Goal: Task Accomplishment & Management: Complete application form

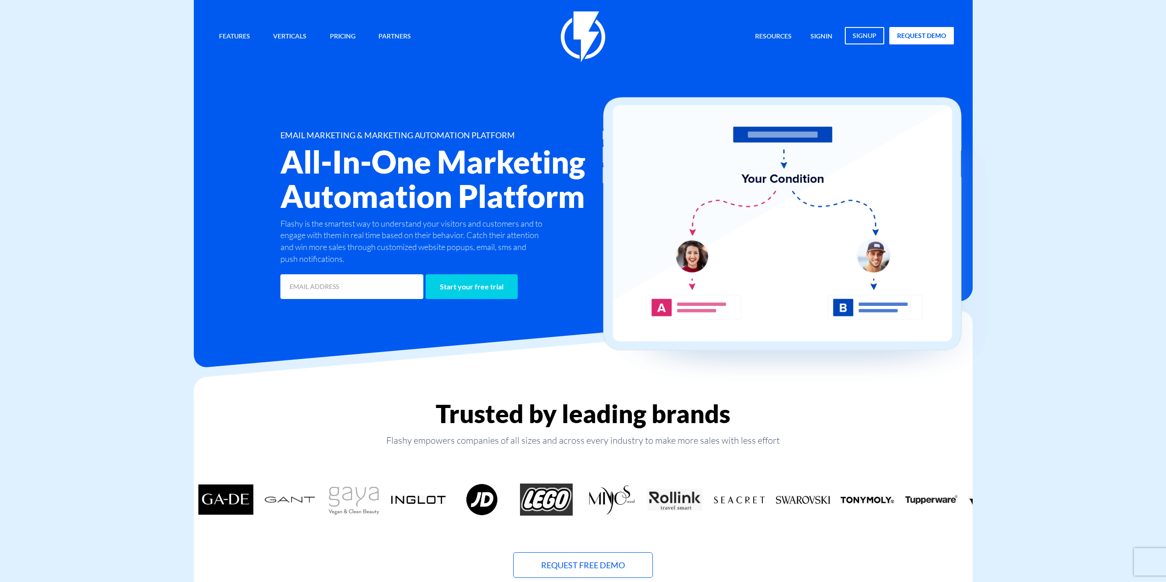
drag, startPoint x: 93, startPoint y: 430, endPoint x: 126, endPoint y: 236, distance: 197.2
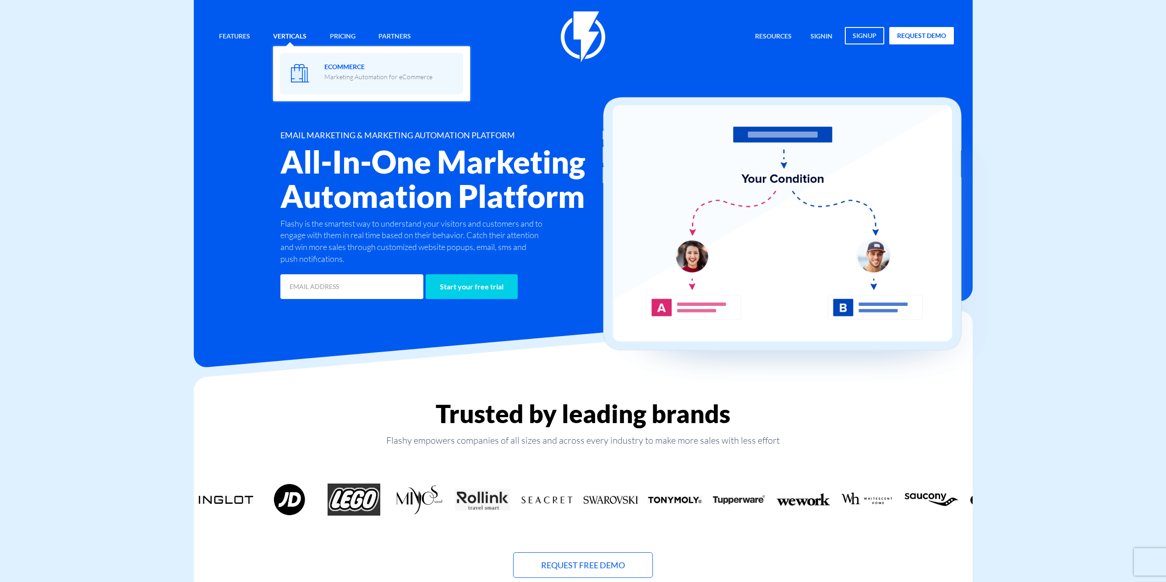
drag, startPoint x: 346, startPoint y: 82, endPoint x: 344, endPoint y: 66, distance: 15.4
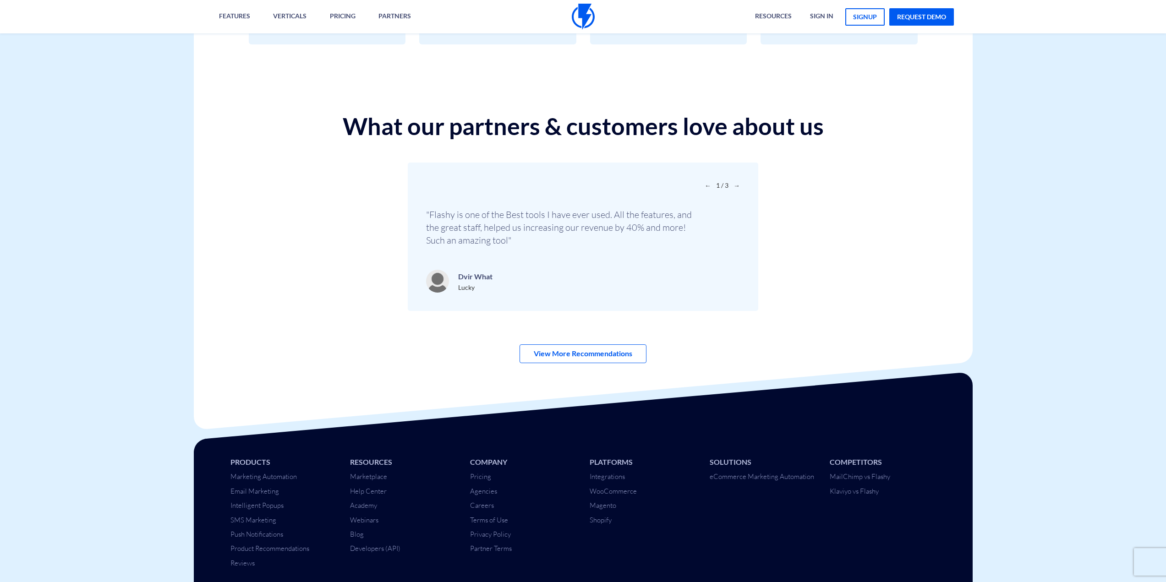
scroll to position [3087, 0]
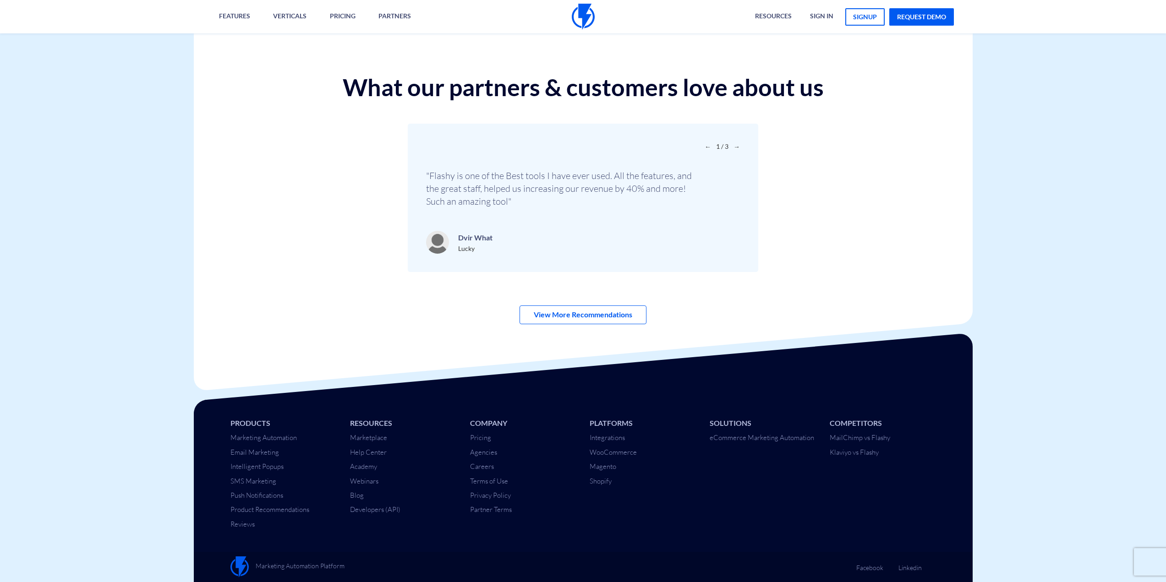
click at [736, 145] on span "→" at bounding box center [737, 147] width 6 height 8
click at [736, 146] on span "→" at bounding box center [737, 147] width 6 height 8
drag, startPoint x: 148, startPoint y: 297, endPoint x: 154, endPoint y: 412, distance: 115.2
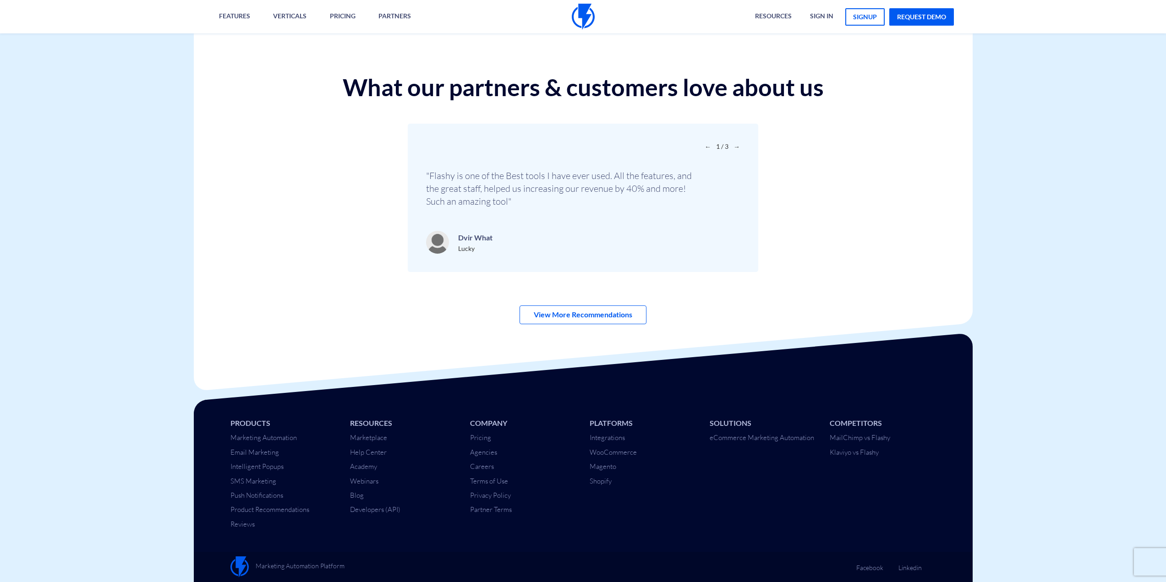
drag, startPoint x: 152, startPoint y: 404, endPoint x: 175, endPoint y: 489, distance: 88.6
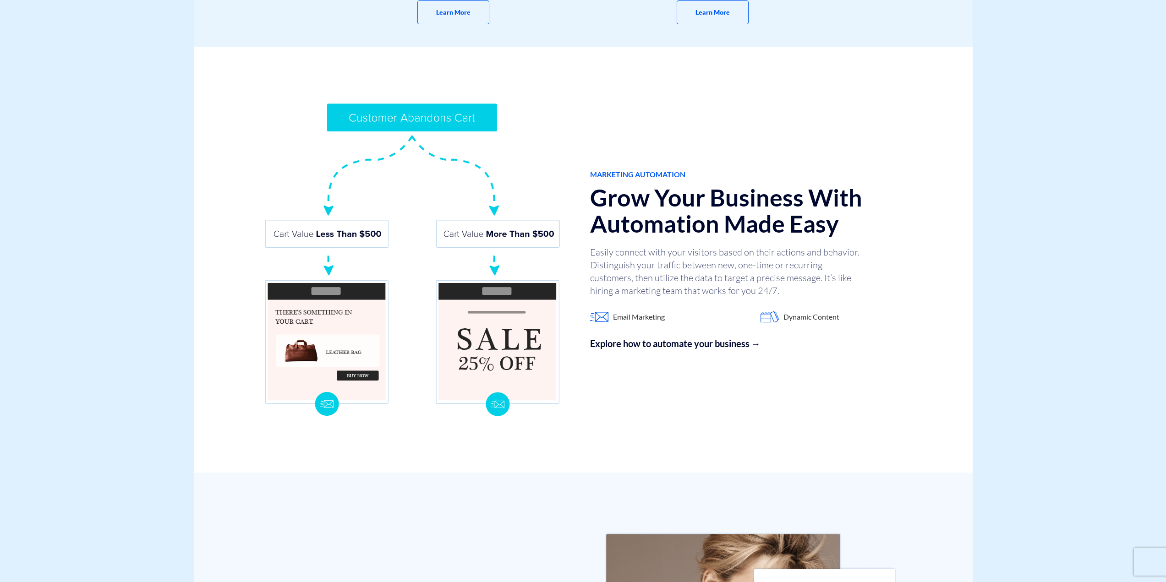
scroll to position [0, 0]
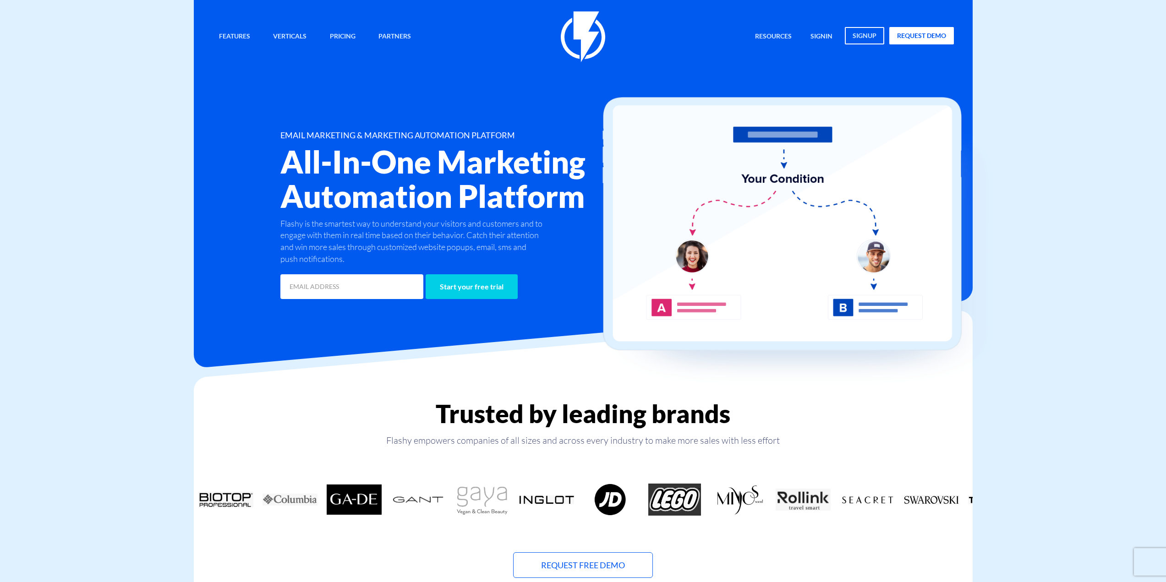
drag, startPoint x: 186, startPoint y: 363, endPoint x: 176, endPoint y: 122, distance: 241.7
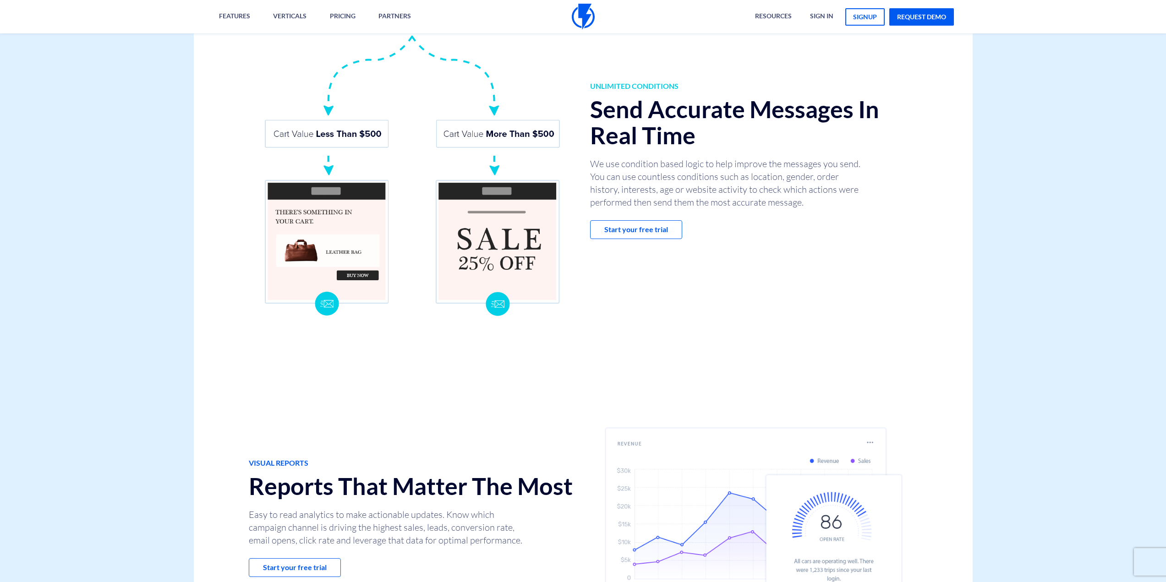
drag, startPoint x: 102, startPoint y: 196, endPoint x: 157, endPoint y: 269, distance: 91.7
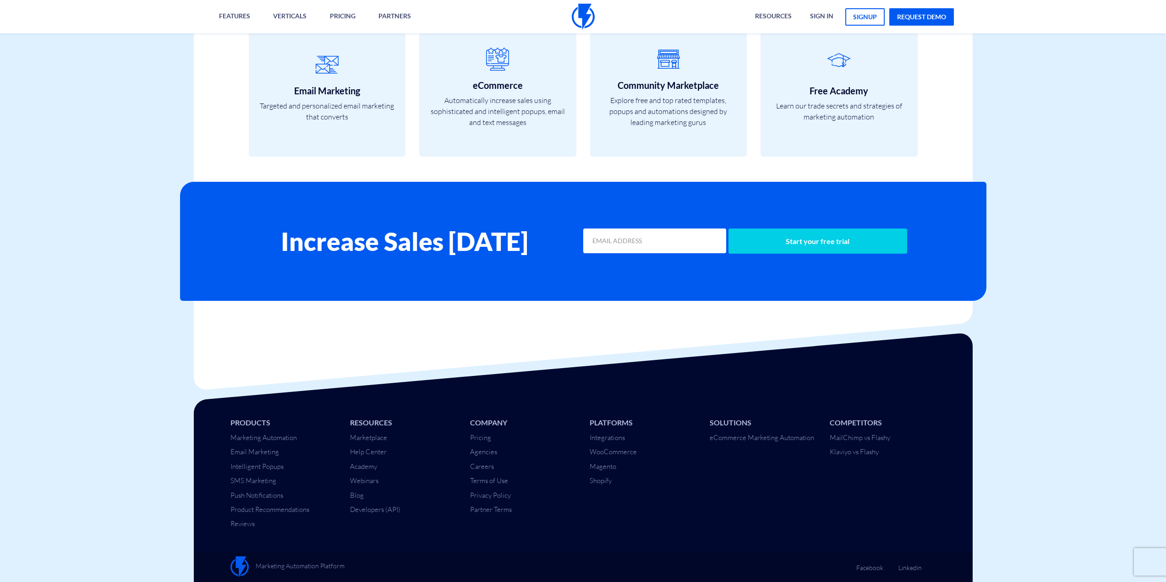
drag, startPoint x: 162, startPoint y: 226, endPoint x: 118, endPoint y: 330, distance: 113.0
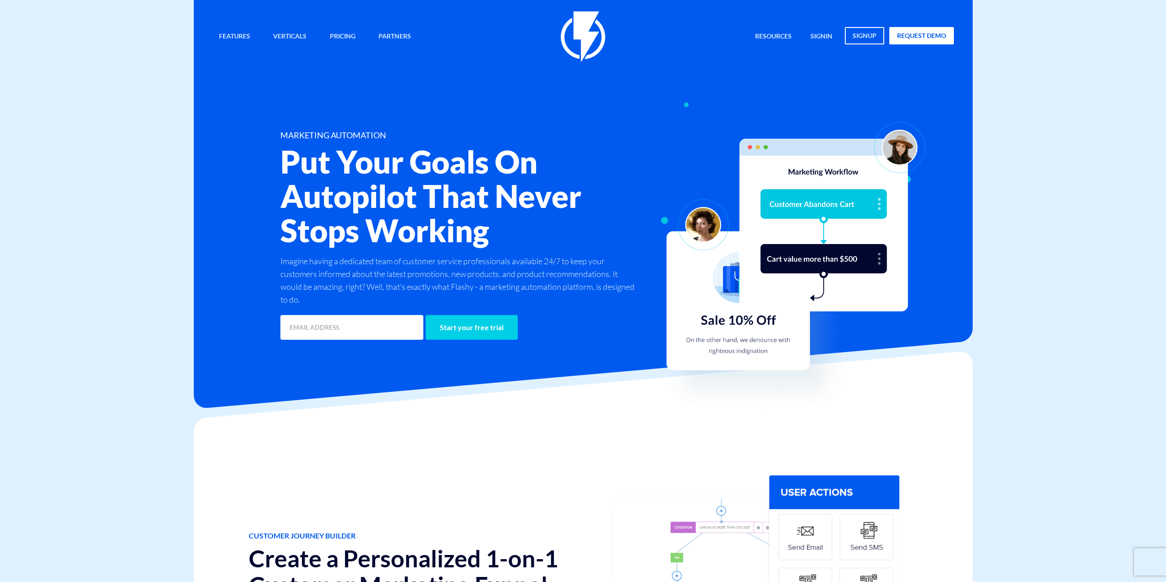
drag, startPoint x: 109, startPoint y: 315, endPoint x: 125, endPoint y: 66, distance: 250.3
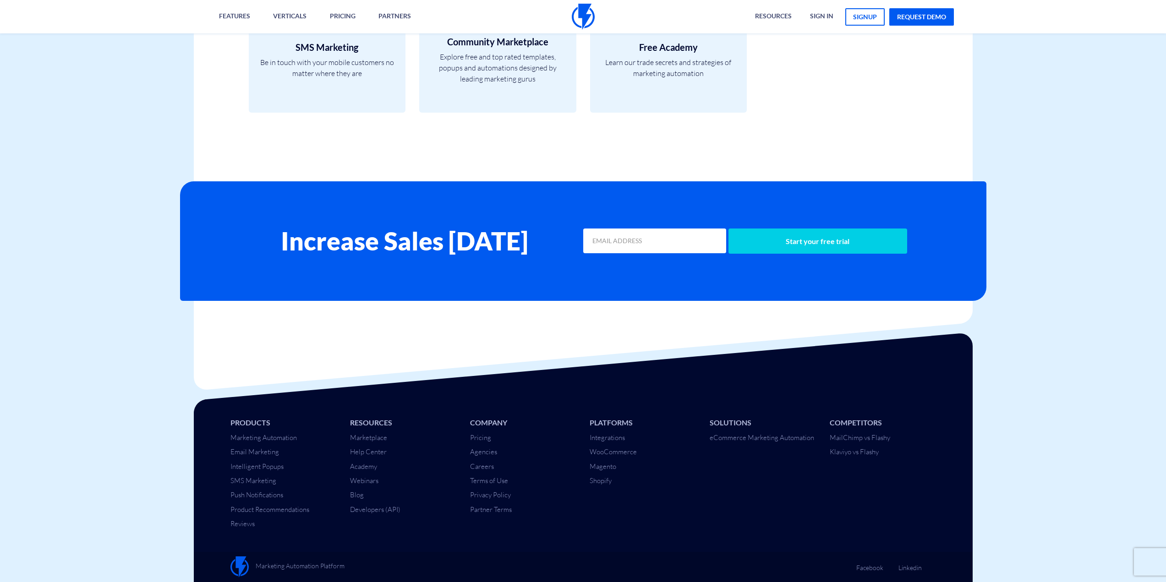
drag, startPoint x: 139, startPoint y: 135, endPoint x: 137, endPoint y: 223, distance: 87.6
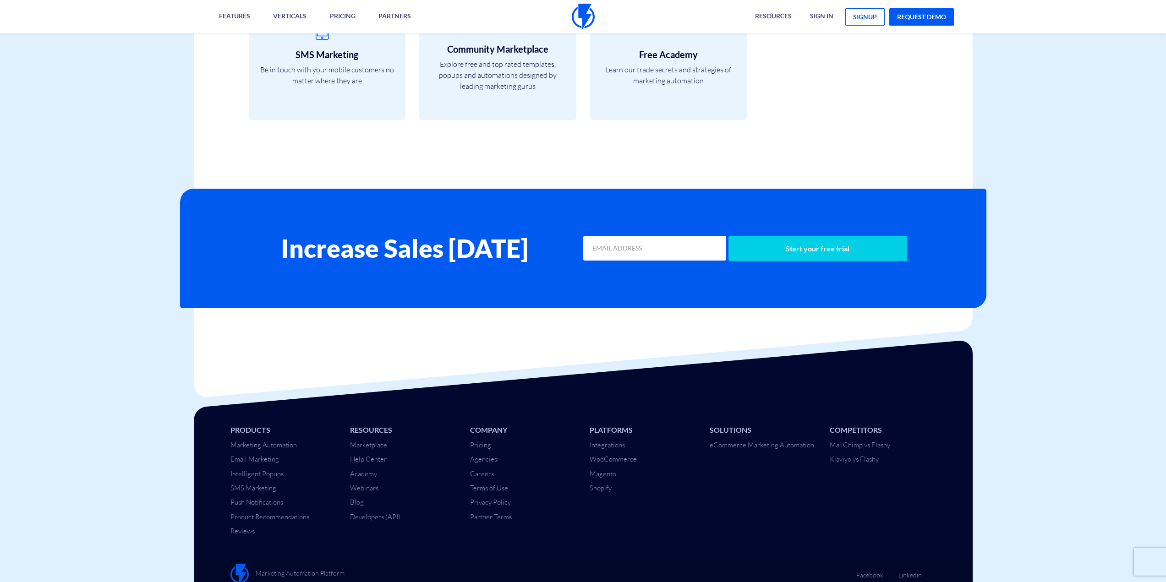
scroll to position [3772, 0]
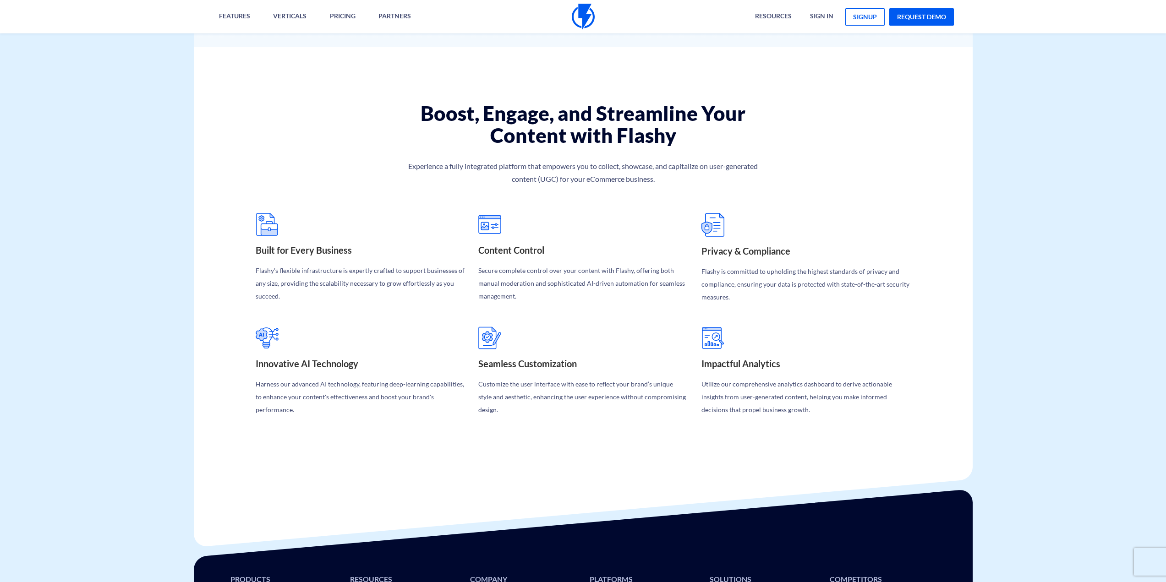
scroll to position [1867, 0]
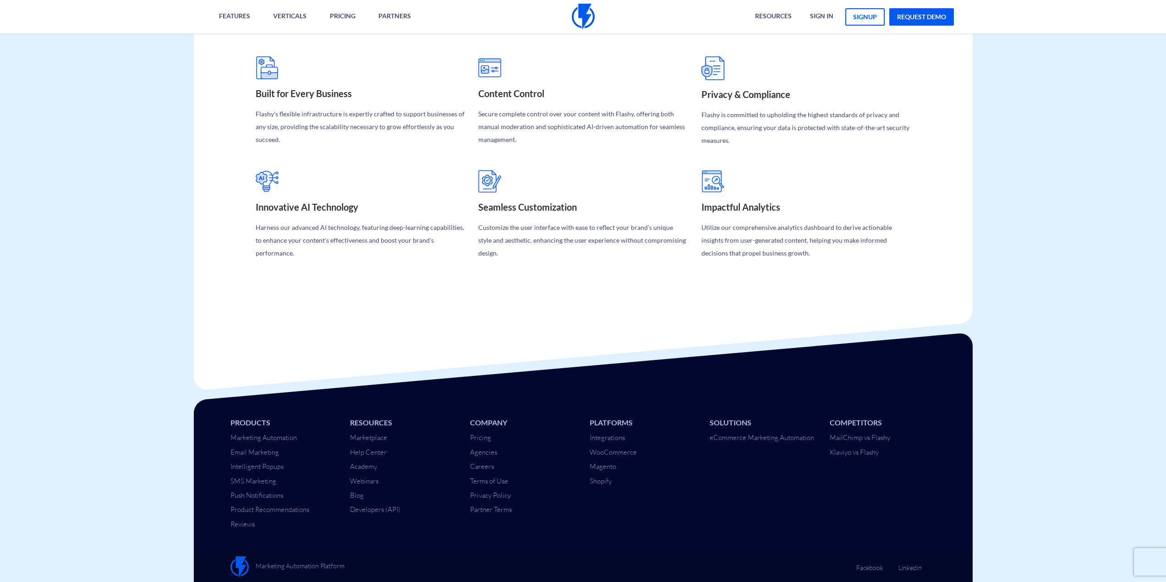
drag, startPoint x: 167, startPoint y: 111, endPoint x: 146, endPoint y: 232, distance: 123.3
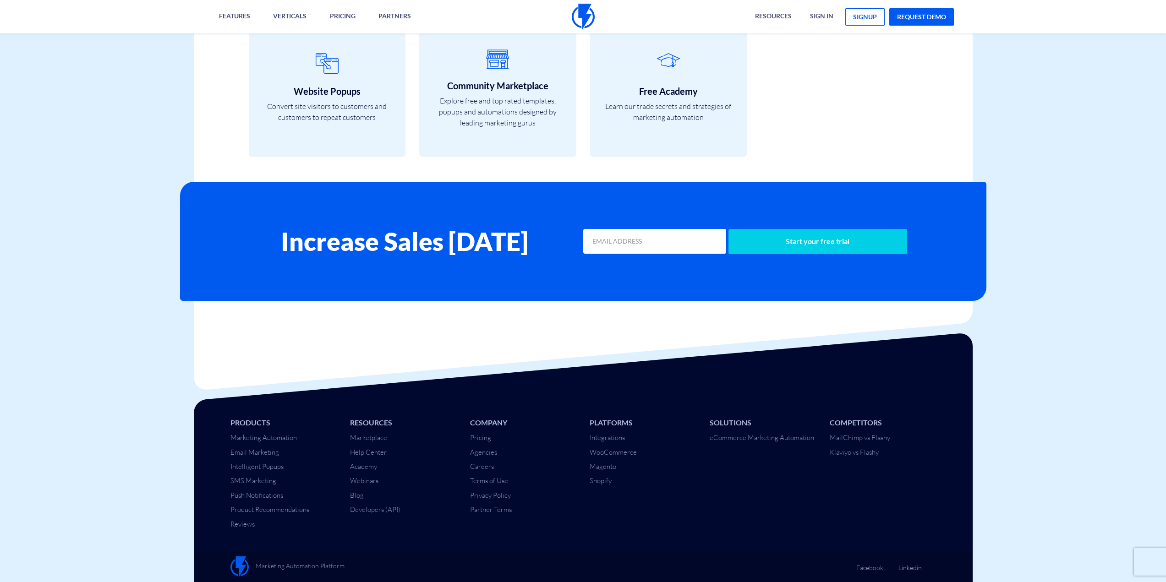
drag, startPoint x: 103, startPoint y: 132, endPoint x: 115, endPoint y: 279, distance: 147.6
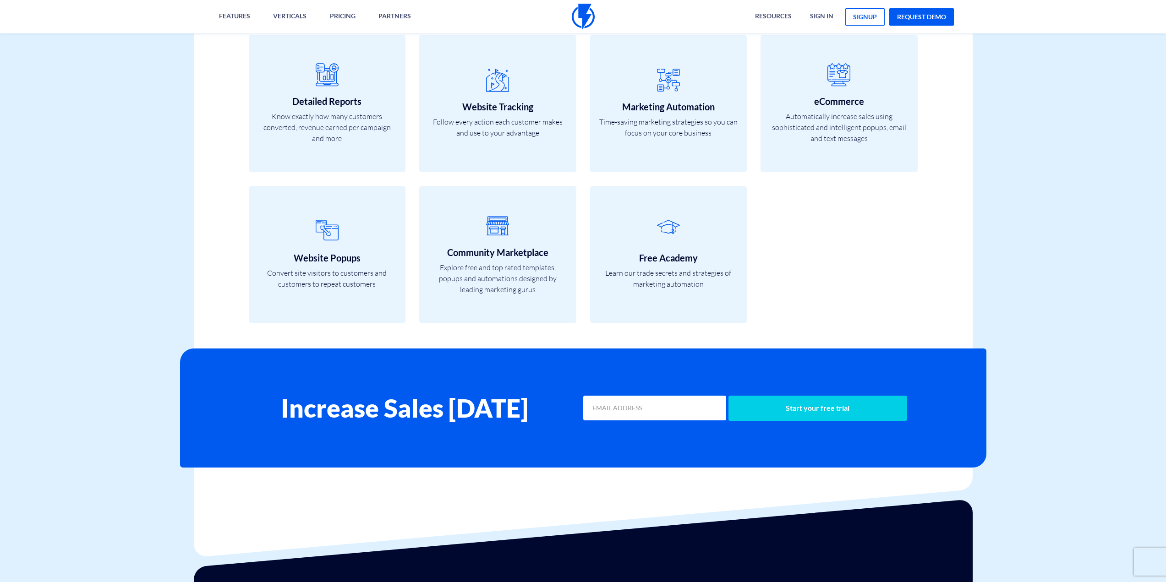
drag, startPoint x: 111, startPoint y: 283, endPoint x: 98, endPoint y: 385, distance: 102.7
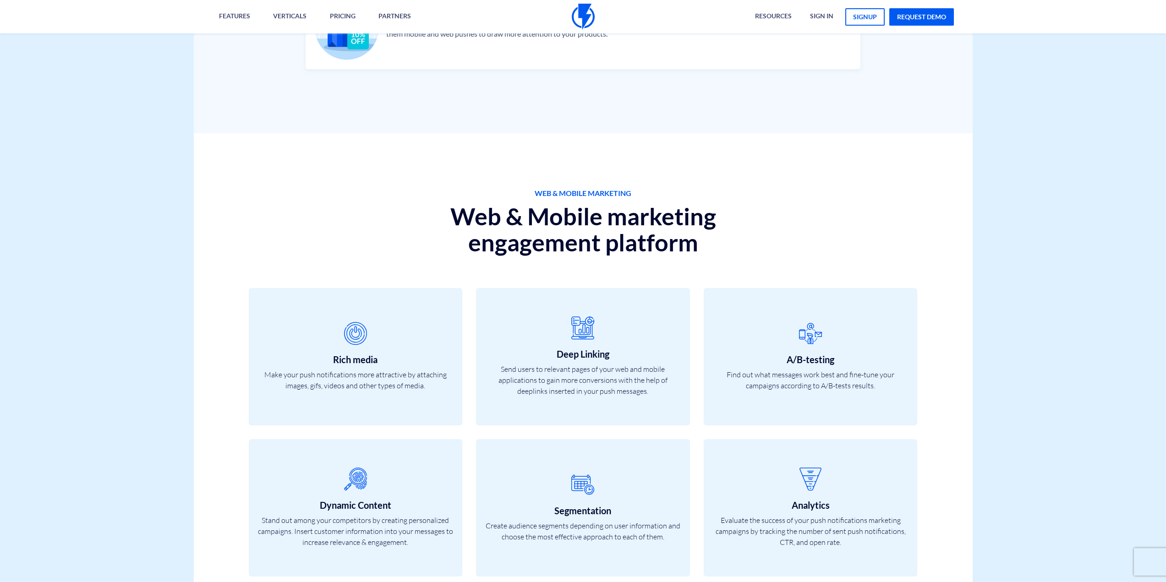
drag, startPoint x: 154, startPoint y: 318, endPoint x: 163, endPoint y: 198, distance: 119.9
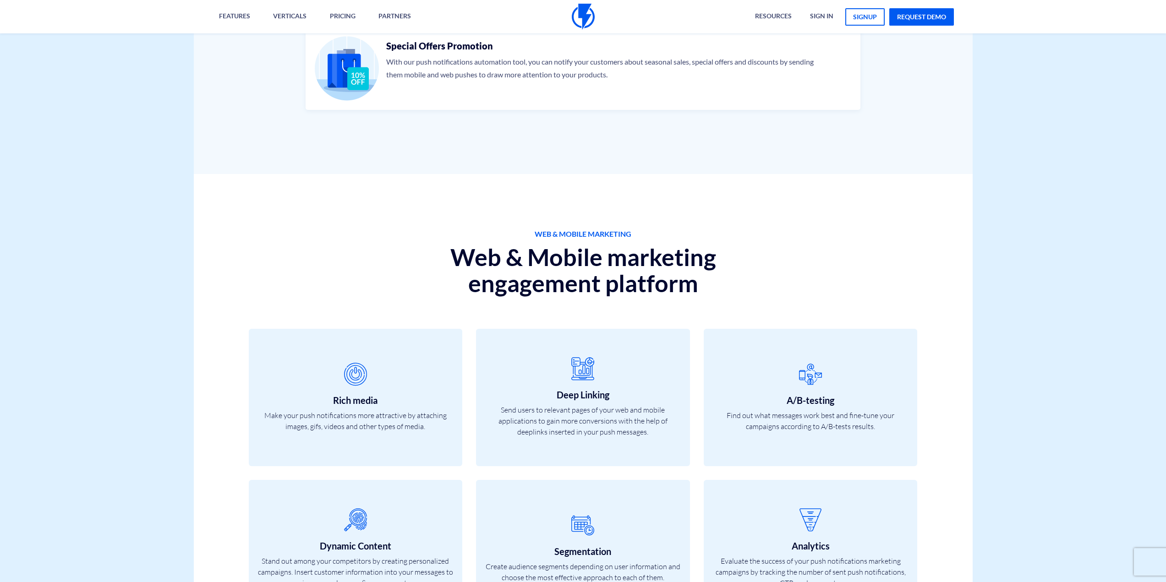
drag, startPoint x: 154, startPoint y: 56, endPoint x: 163, endPoint y: 33, distance: 25.3
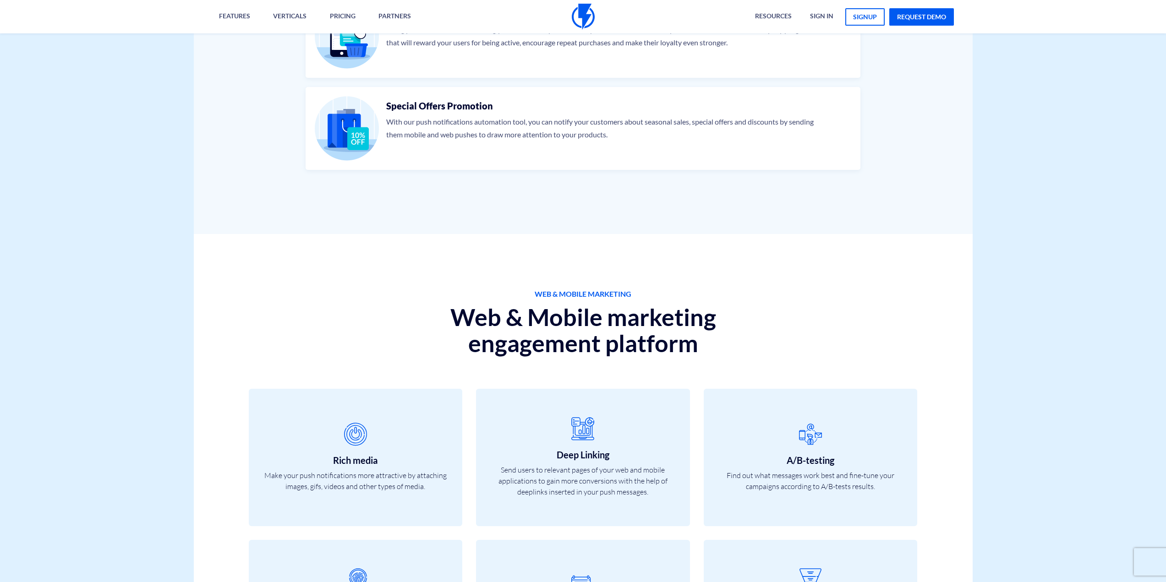
drag, startPoint x: 163, startPoint y: 33, endPoint x: 176, endPoint y: 6, distance: 29.3
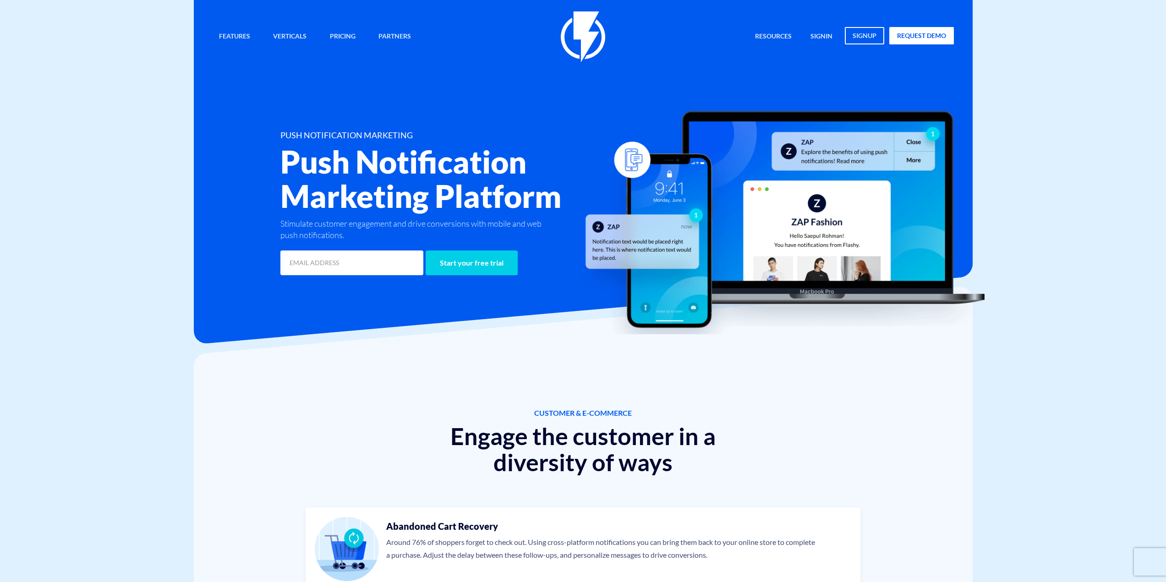
drag, startPoint x: 116, startPoint y: 280, endPoint x: 119, endPoint y: 34, distance: 246.1
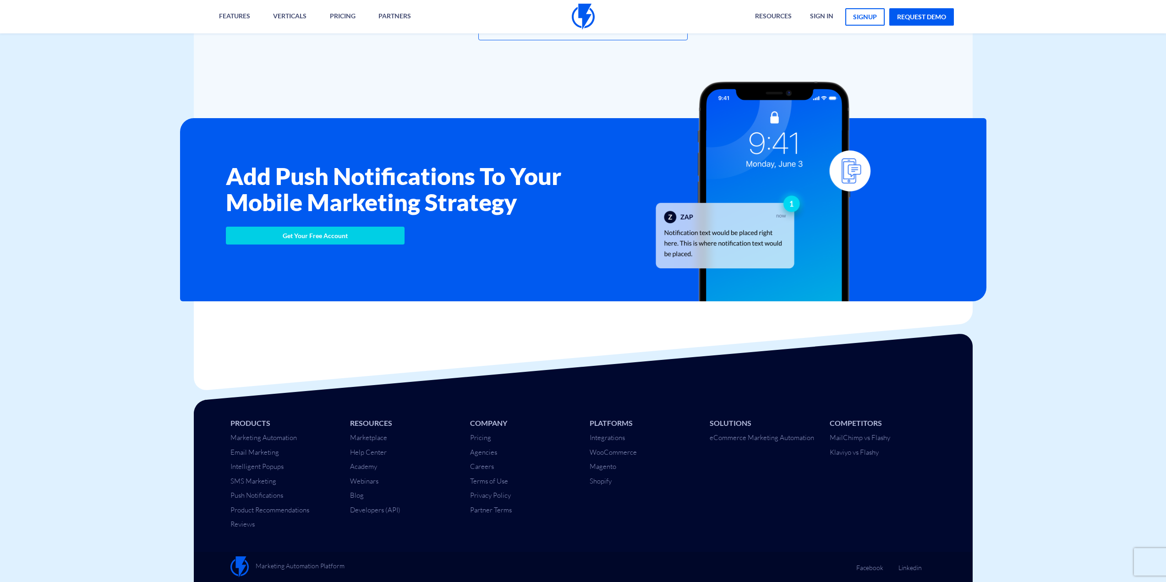
drag, startPoint x: 98, startPoint y: 261, endPoint x: 112, endPoint y: 287, distance: 30.1
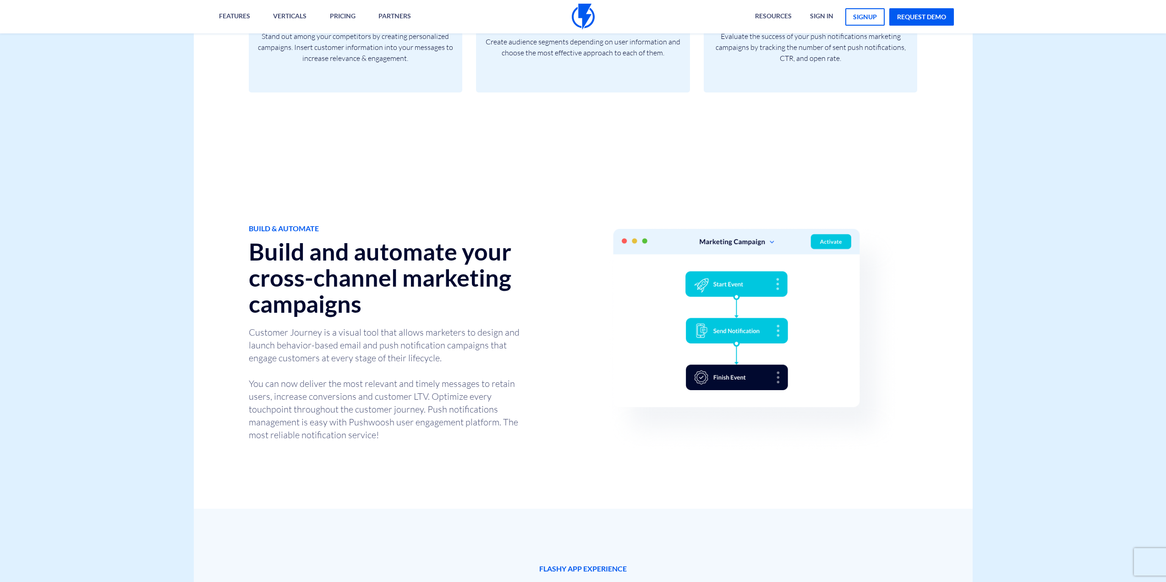
drag, startPoint x: 119, startPoint y: 180, endPoint x: 85, endPoint y: 329, distance: 152.7
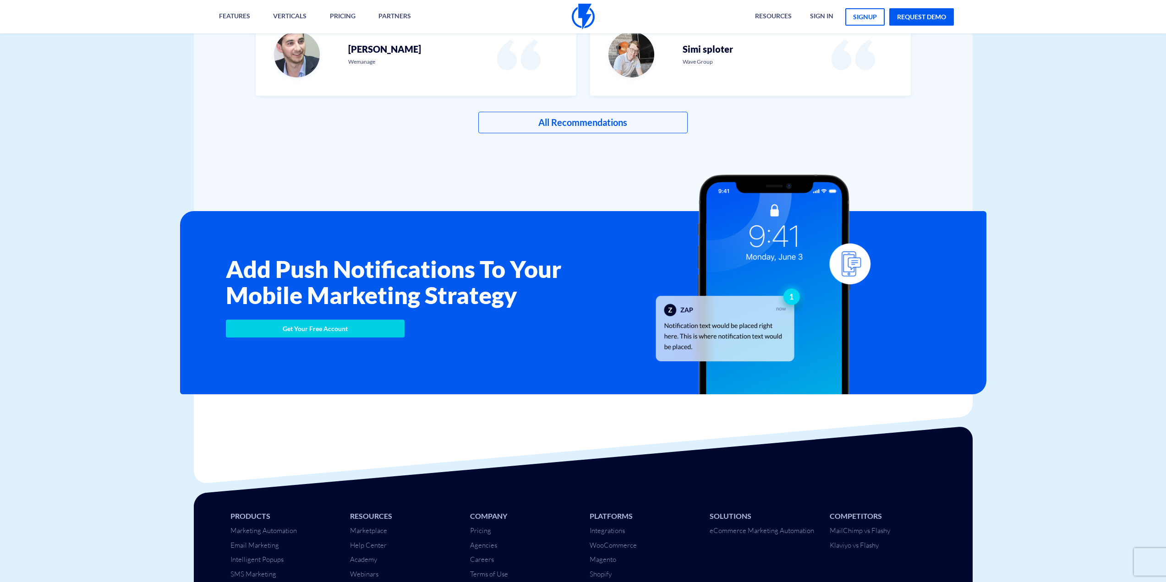
scroll to position [1984, 0]
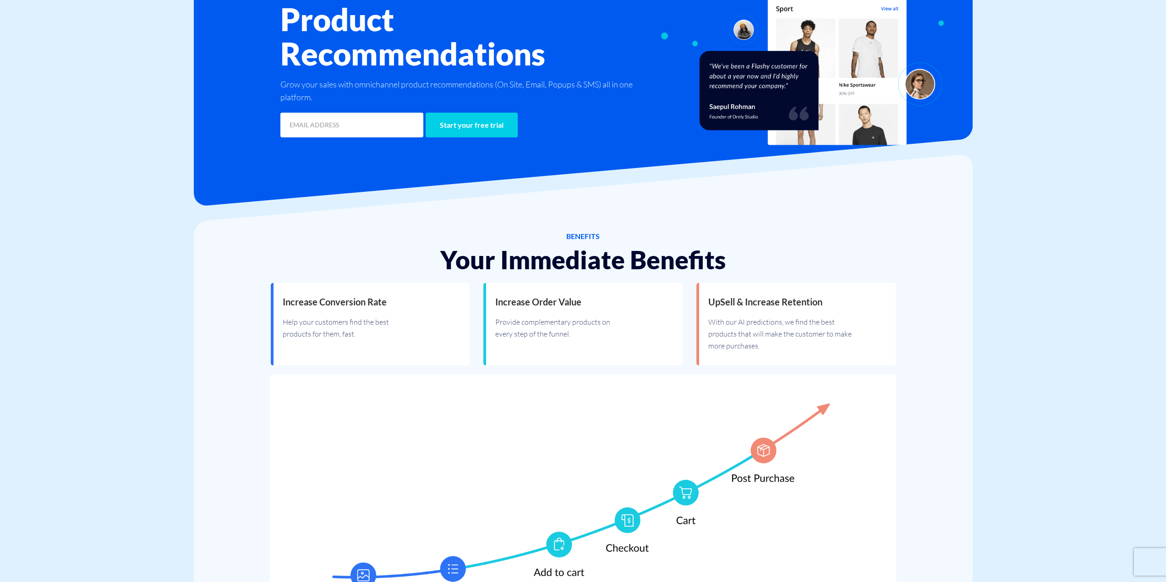
drag, startPoint x: 166, startPoint y: 178, endPoint x: 174, endPoint y: 183, distance: 9.5
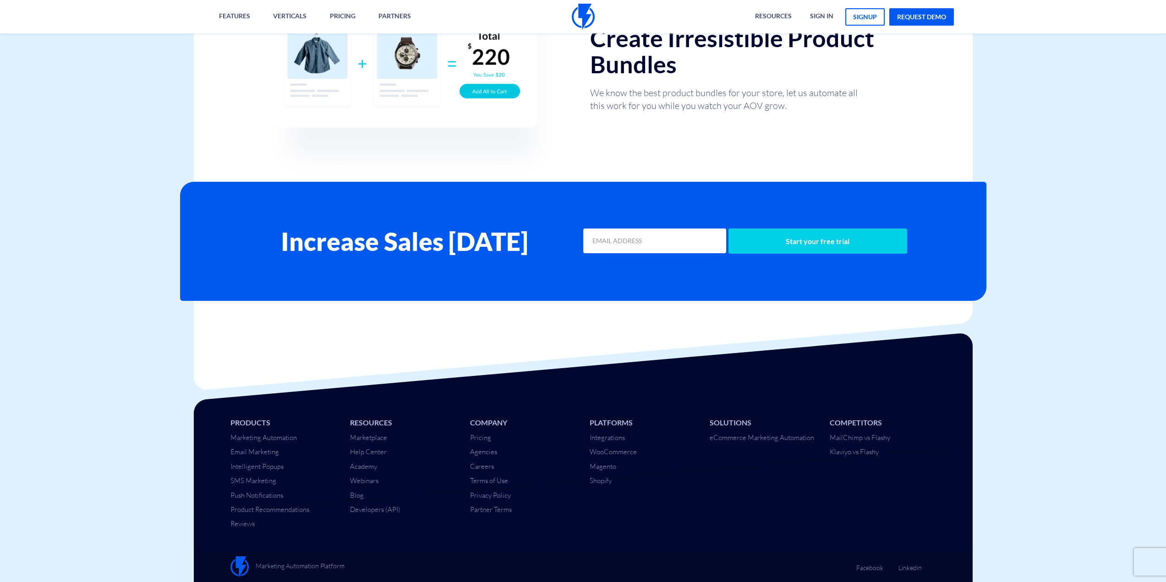
drag, startPoint x: 175, startPoint y: 183, endPoint x: 146, endPoint y: 330, distance: 149.9
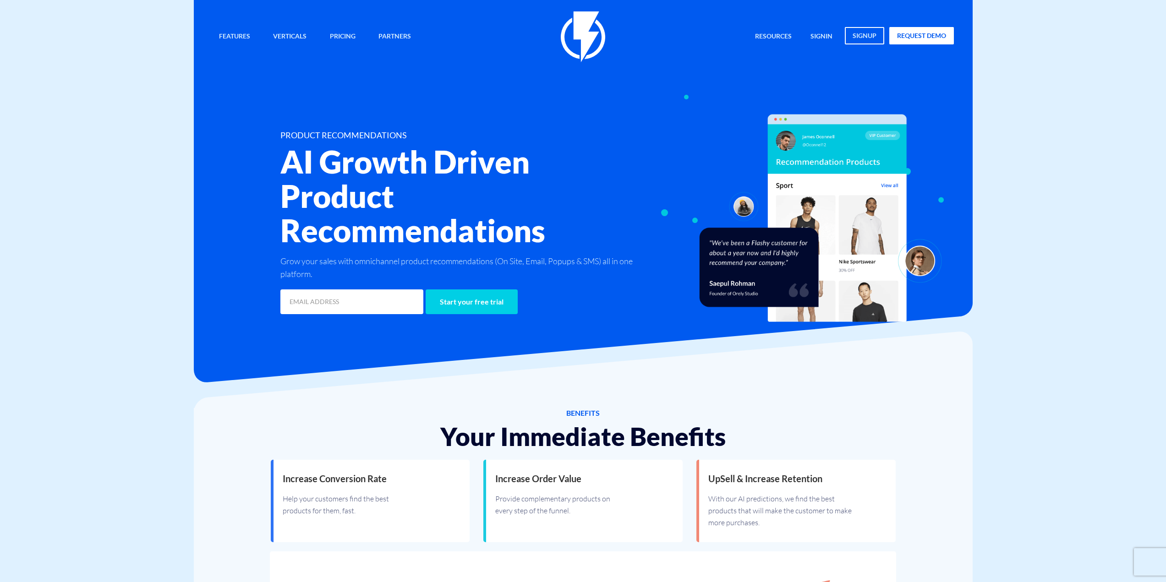
drag, startPoint x: 109, startPoint y: 456, endPoint x: 126, endPoint y: 65, distance: 391.8
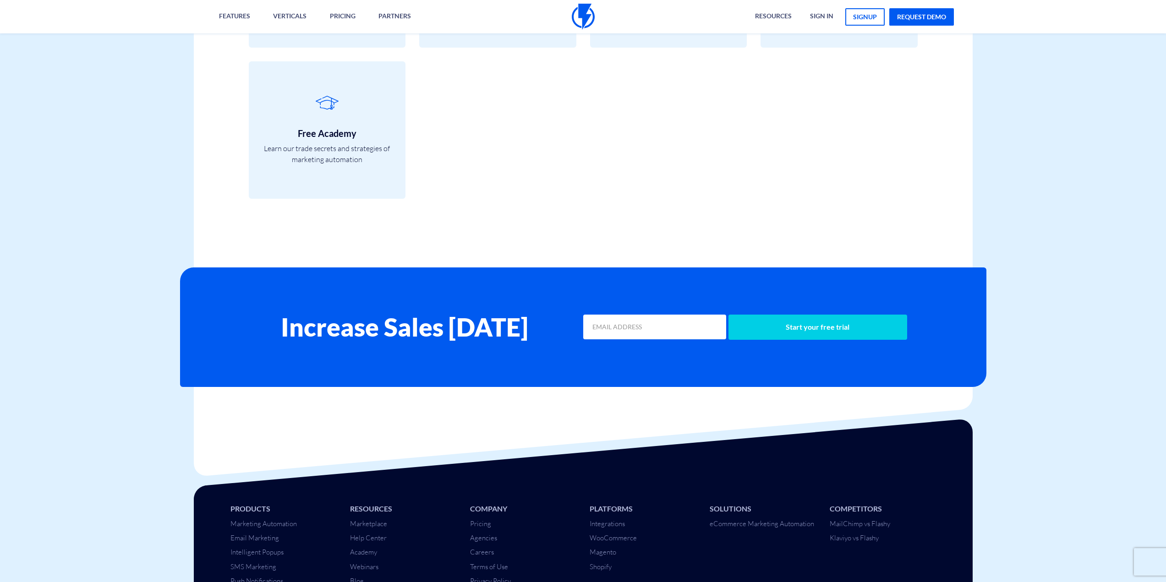
scroll to position [3709, 0]
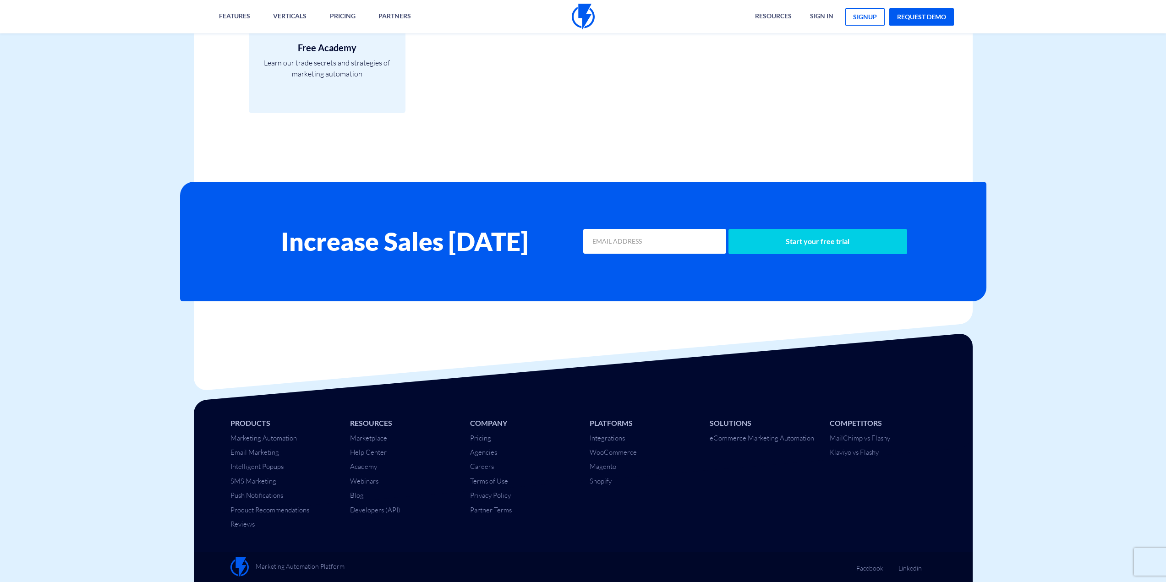
drag, startPoint x: 129, startPoint y: 153, endPoint x: 125, endPoint y: 164, distance: 11.6
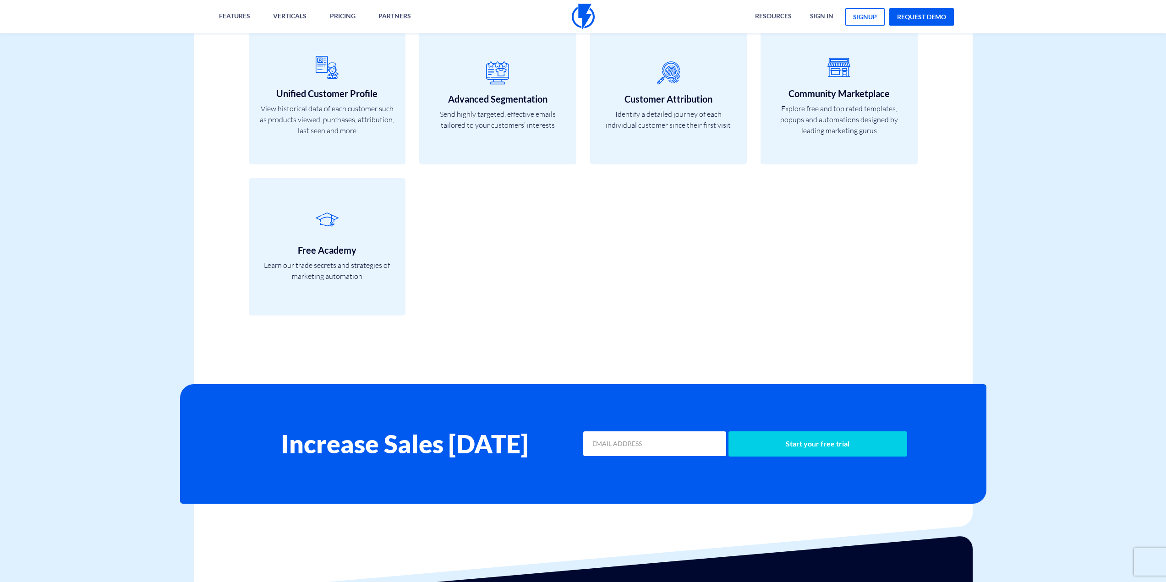
scroll to position [3494, 0]
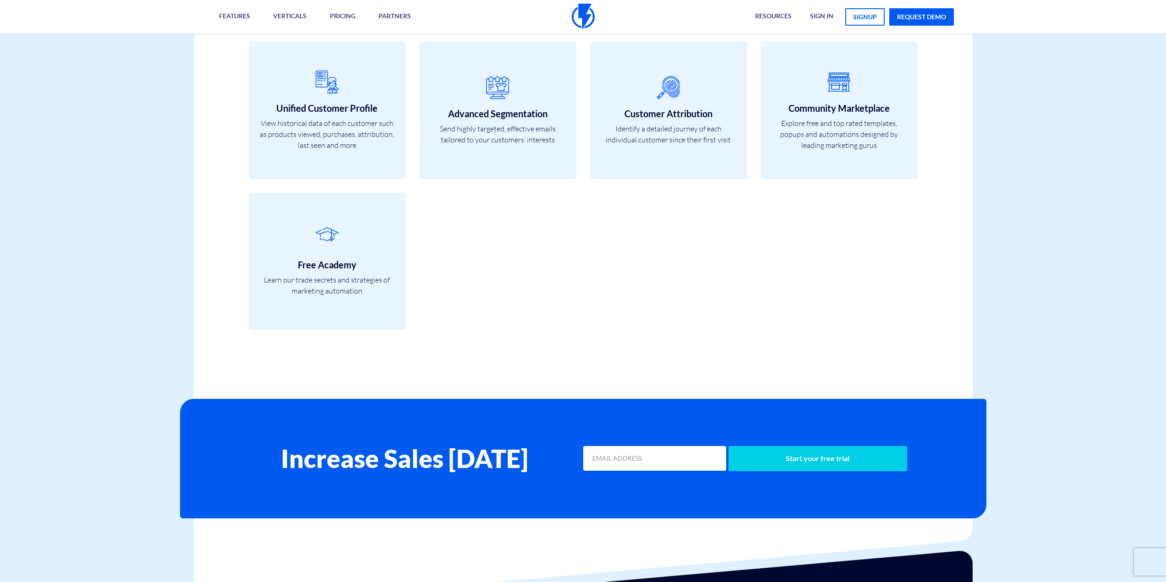
drag, startPoint x: 115, startPoint y: 299, endPoint x: 136, endPoint y: 394, distance: 97.4
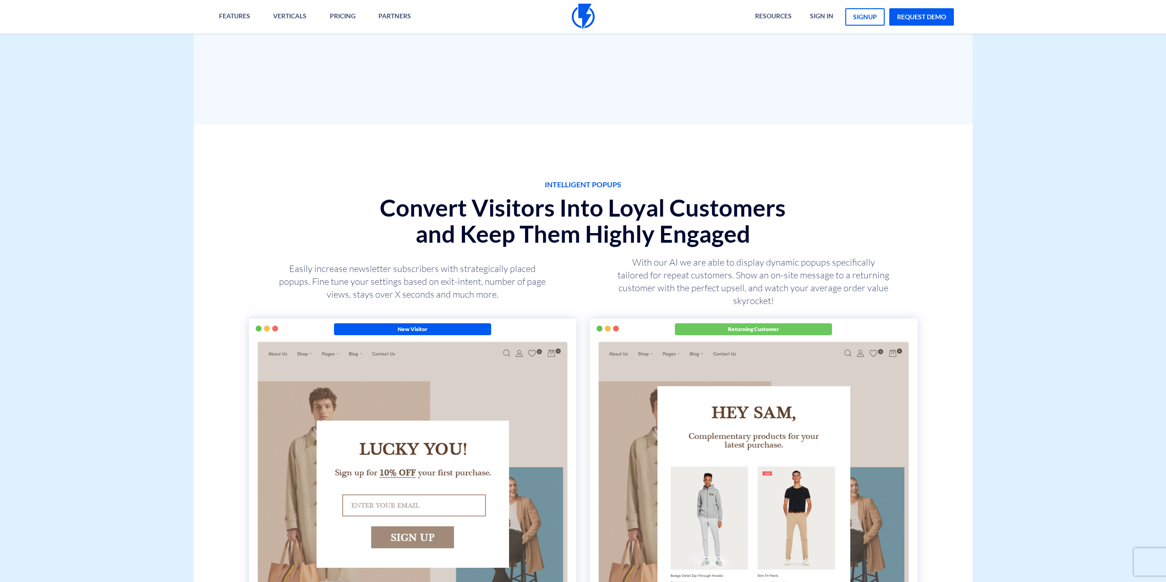
drag, startPoint x: 92, startPoint y: 335, endPoint x: 121, endPoint y: 117, distance: 220.6
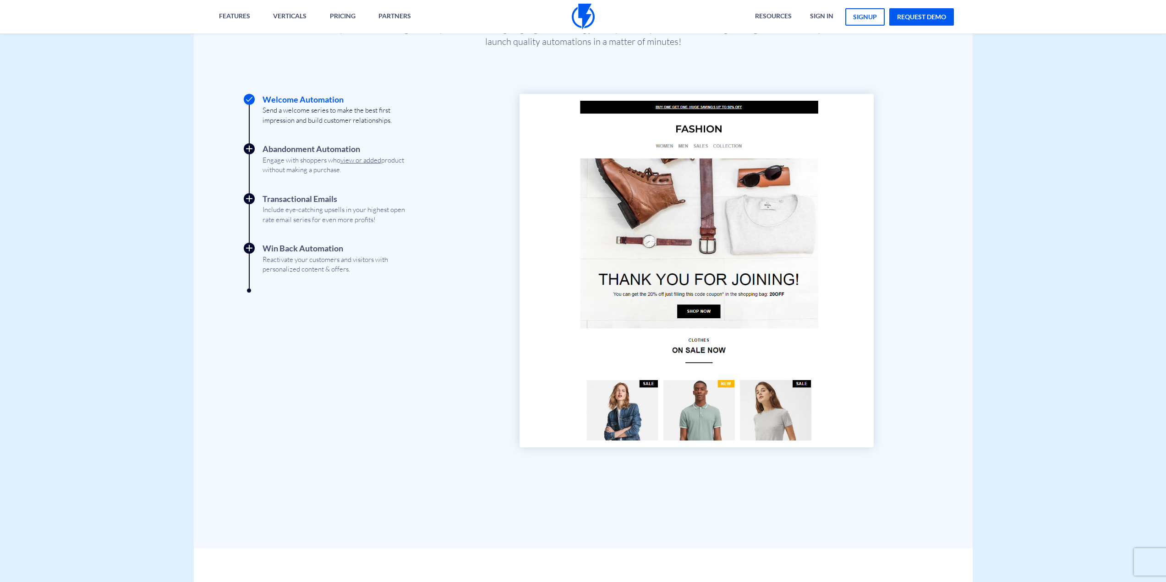
scroll to position [30, 0]
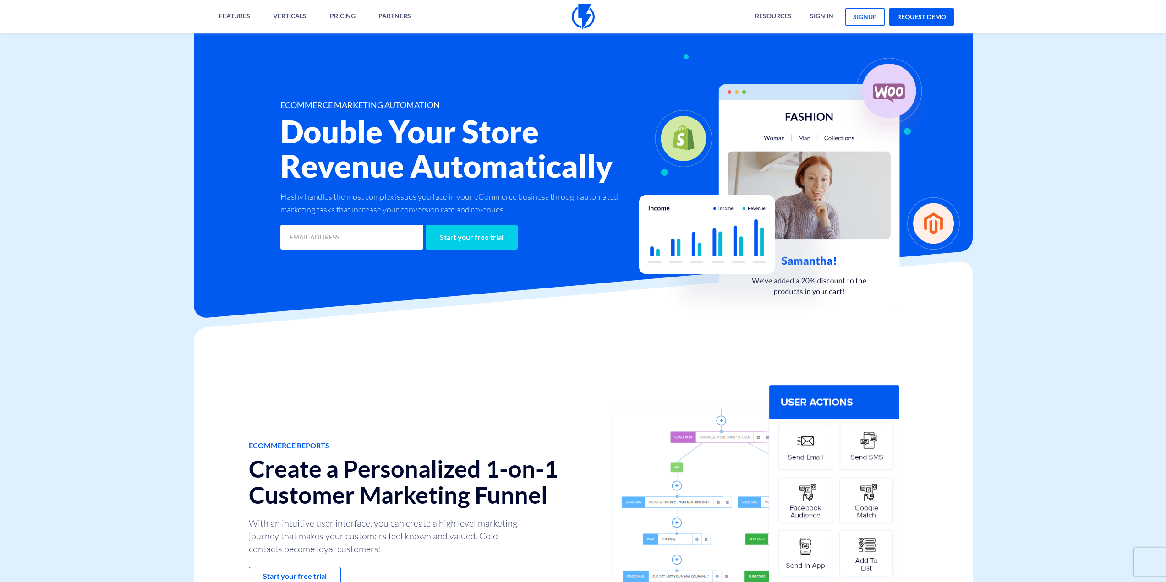
drag, startPoint x: 131, startPoint y: 356, endPoint x: 141, endPoint y: 133, distance: 222.5
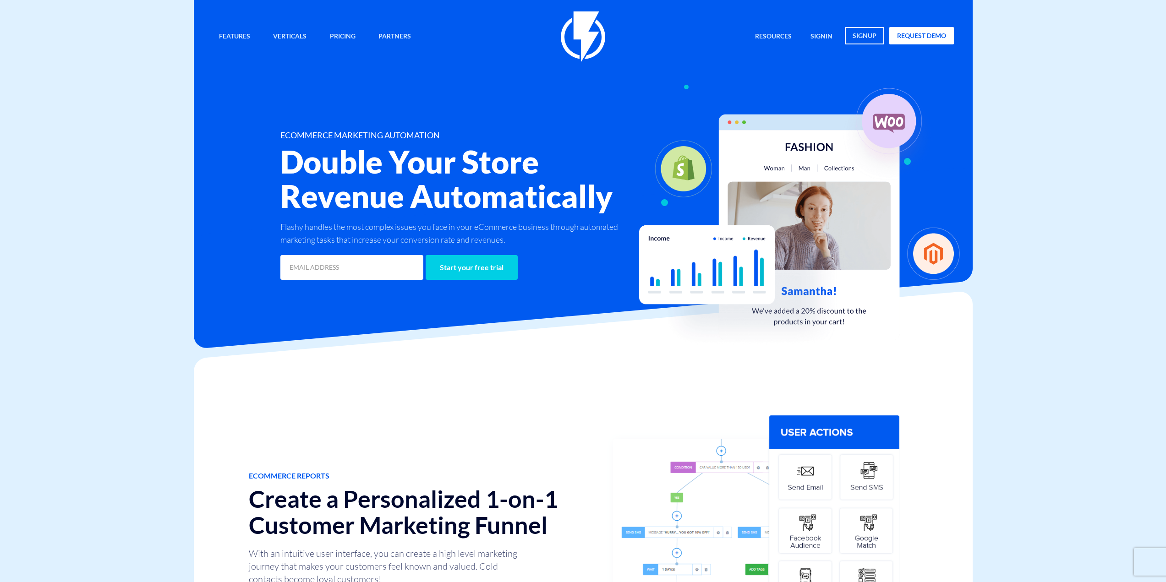
drag, startPoint x: 147, startPoint y: 233, endPoint x: 153, endPoint y: 117, distance: 116.1
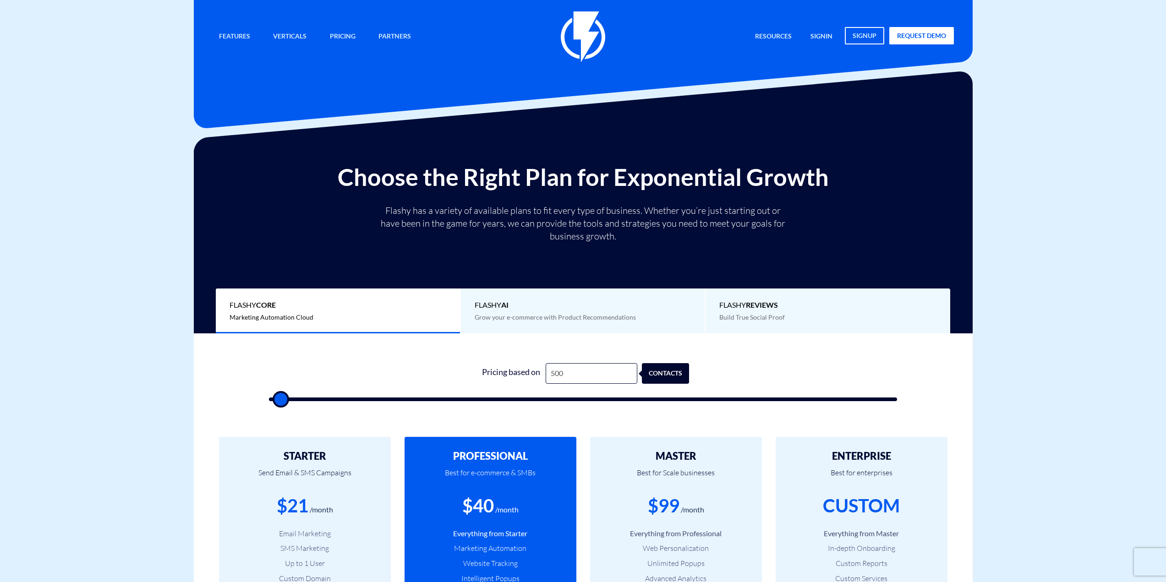
click at [585, 314] on span "Grow your e-commerce with Product Recommendations" at bounding box center [555, 317] width 161 height 8
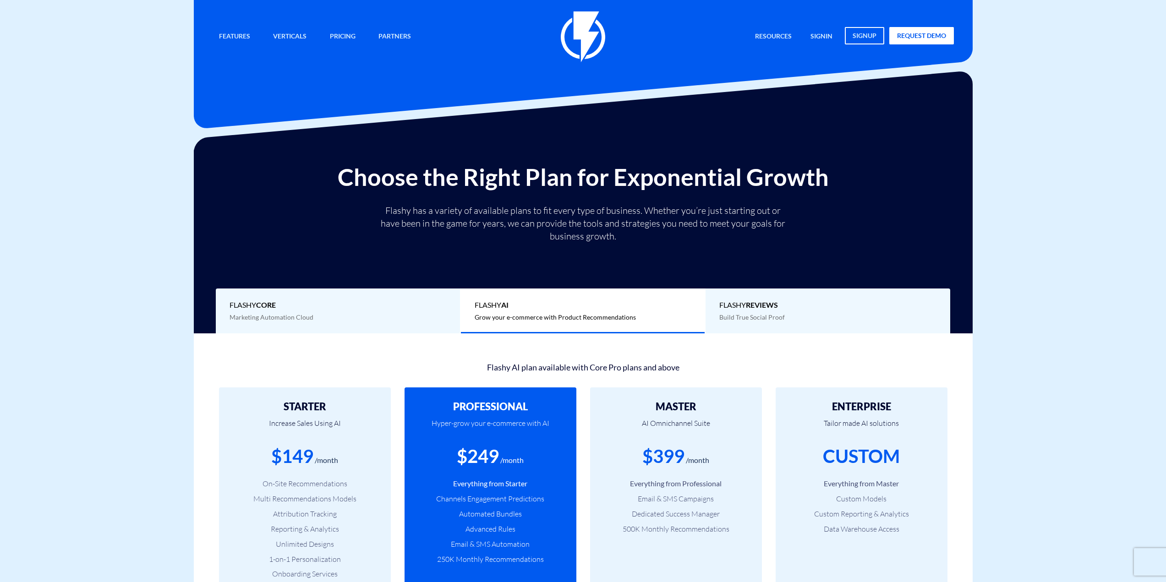
drag, startPoint x: 130, startPoint y: 397, endPoint x: 171, endPoint y: 171, distance: 229.1
click at [821, 330] on div "Flashy REVIEWS Build True Social Proof" at bounding box center [828, 311] width 245 height 45
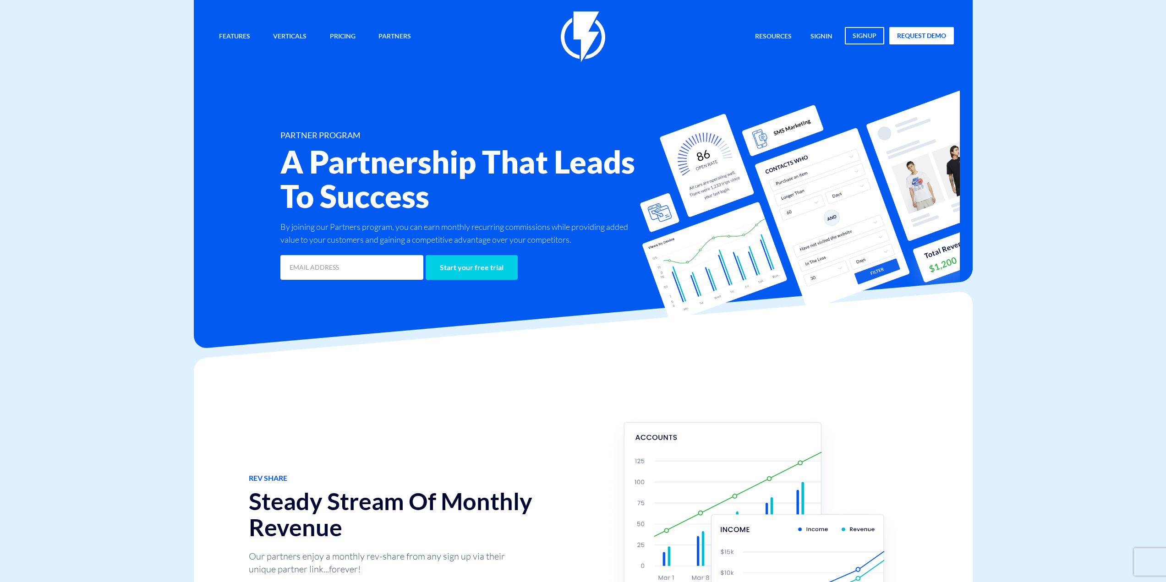
drag, startPoint x: 150, startPoint y: 350, endPoint x: 198, endPoint y: 223, distance: 135.9
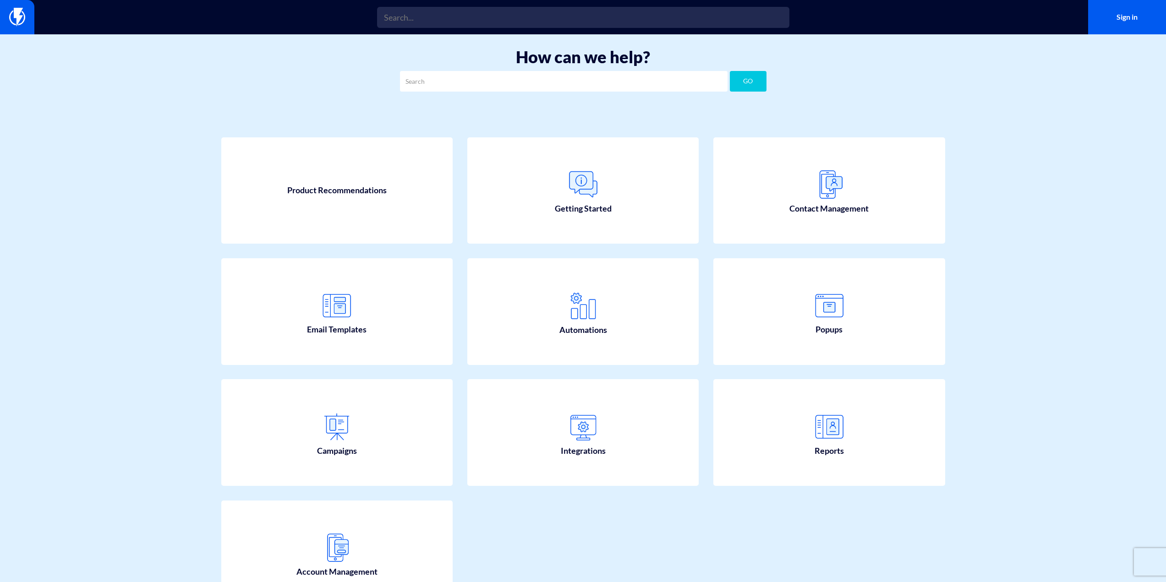
drag, startPoint x: 101, startPoint y: 234, endPoint x: 143, endPoint y: 196, distance: 56.8
click at [101, 234] on section "How can we help? GO Product Recommendations Getting Started Contact Management" at bounding box center [583, 341] width 1166 height 615
click at [148, 243] on section "How can we help? GO Product Recommendations Getting Started Contact Management" at bounding box center [583, 341] width 1166 height 615
click at [150, 229] on section "How can we help? GO Product Recommendations Getting Started Contact Management" at bounding box center [583, 341] width 1166 height 615
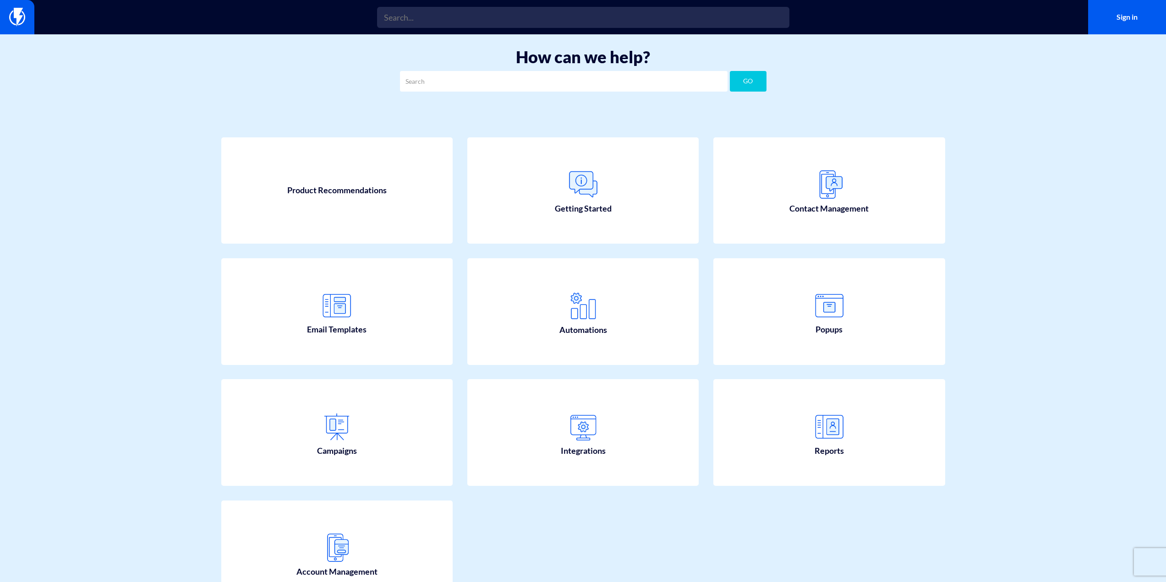
click at [147, 225] on section "How can we help? GO Product Recommendations Getting Started Contact Management" at bounding box center [583, 341] width 1166 height 615
click at [176, 64] on h1 "How can we help?" at bounding box center [583, 57] width 1139 height 18
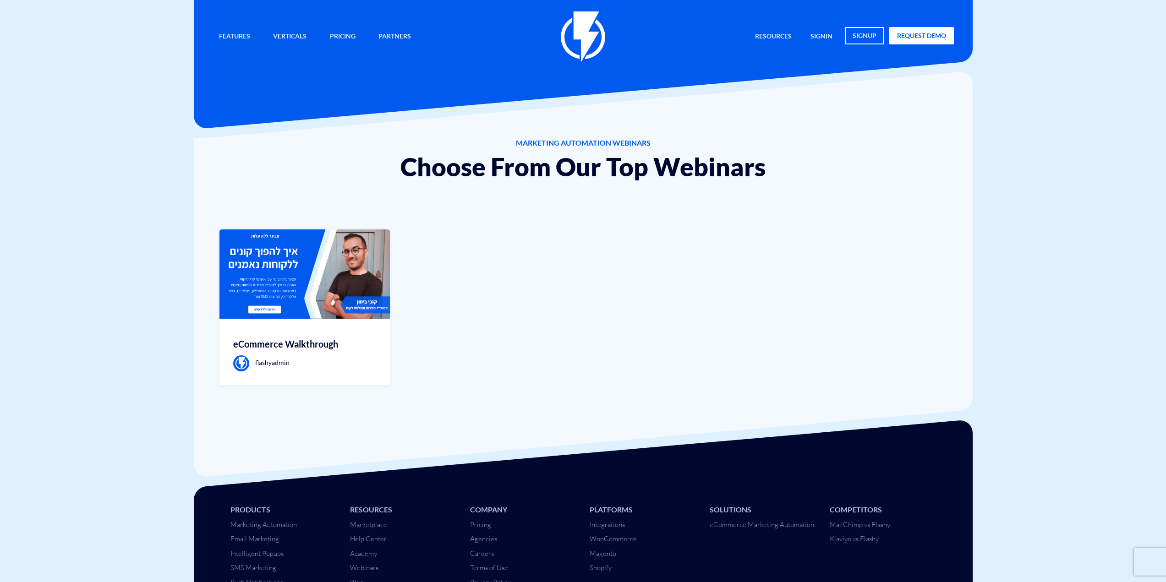
click at [141, 217] on body "Features Marketing Automation Convert, Enagage And Retain Your Customers Email …" at bounding box center [583, 335] width 1166 height 670
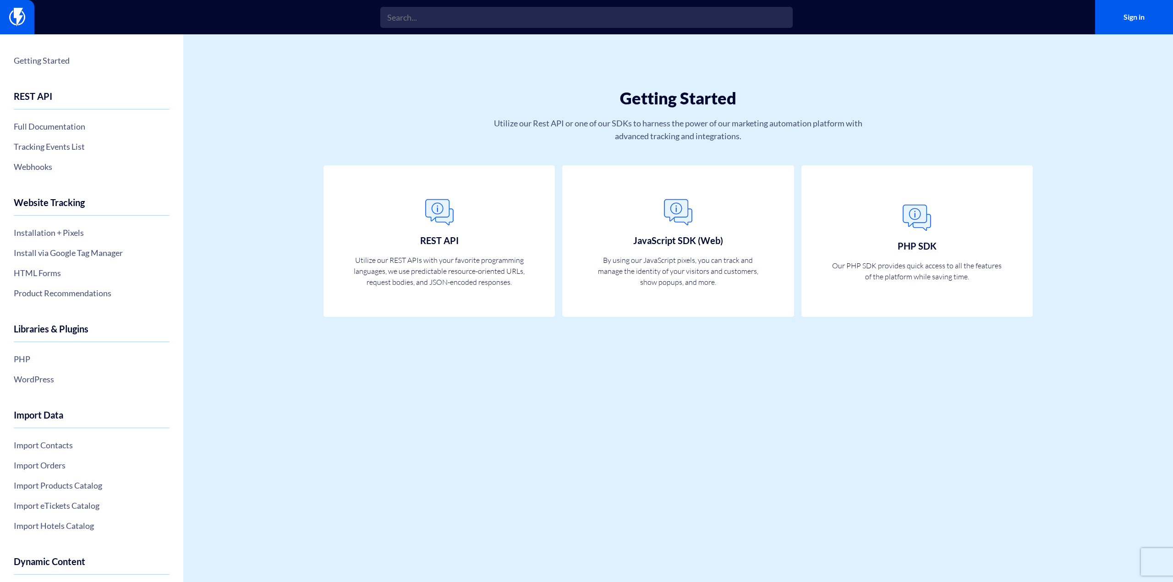
click at [280, 200] on section "Getting Started REST API Full Documentation Tracking Events List Webhooks Websi…" at bounding box center [586, 308] width 1173 height 548
click at [23, 22] on img at bounding box center [17, 17] width 16 height 18
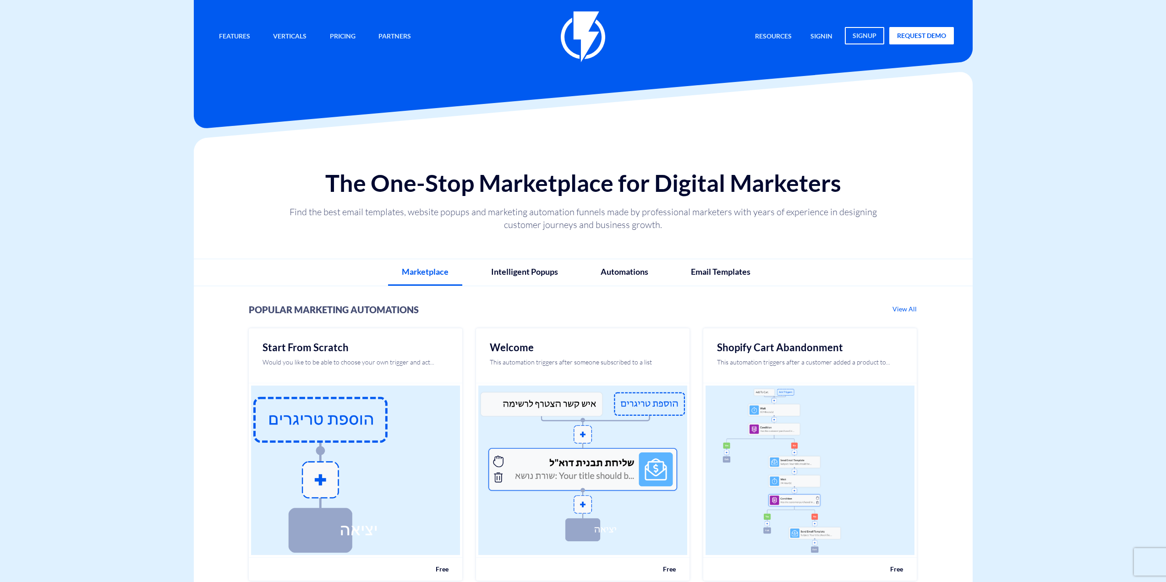
drag, startPoint x: 147, startPoint y: 207, endPoint x: 176, endPoint y: 89, distance: 121.7
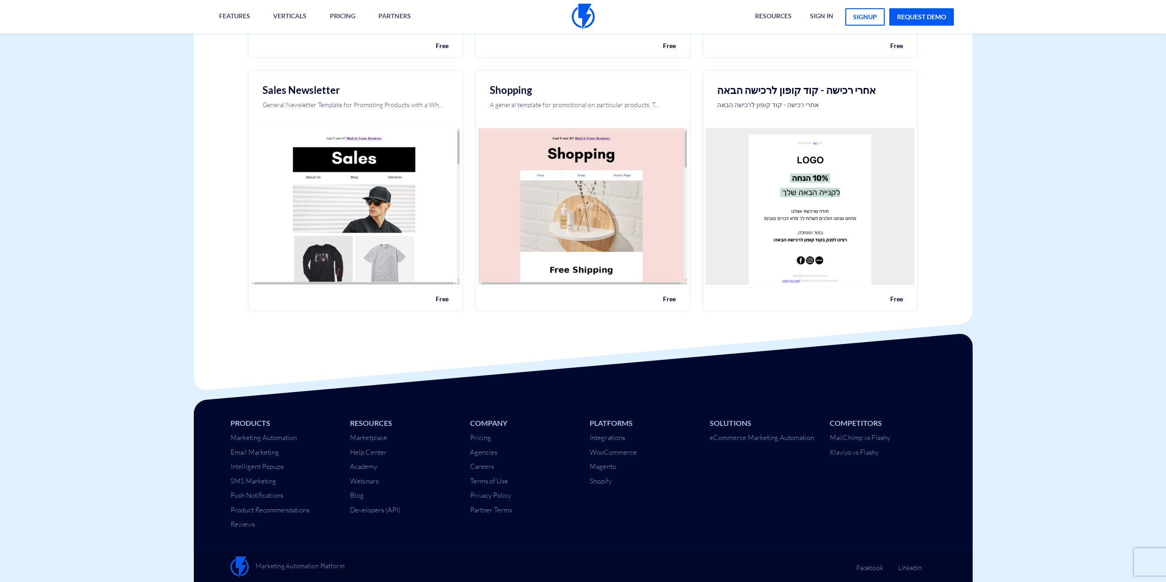
drag, startPoint x: 172, startPoint y: 158, endPoint x: 176, endPoint y: 220, distance: 62.4
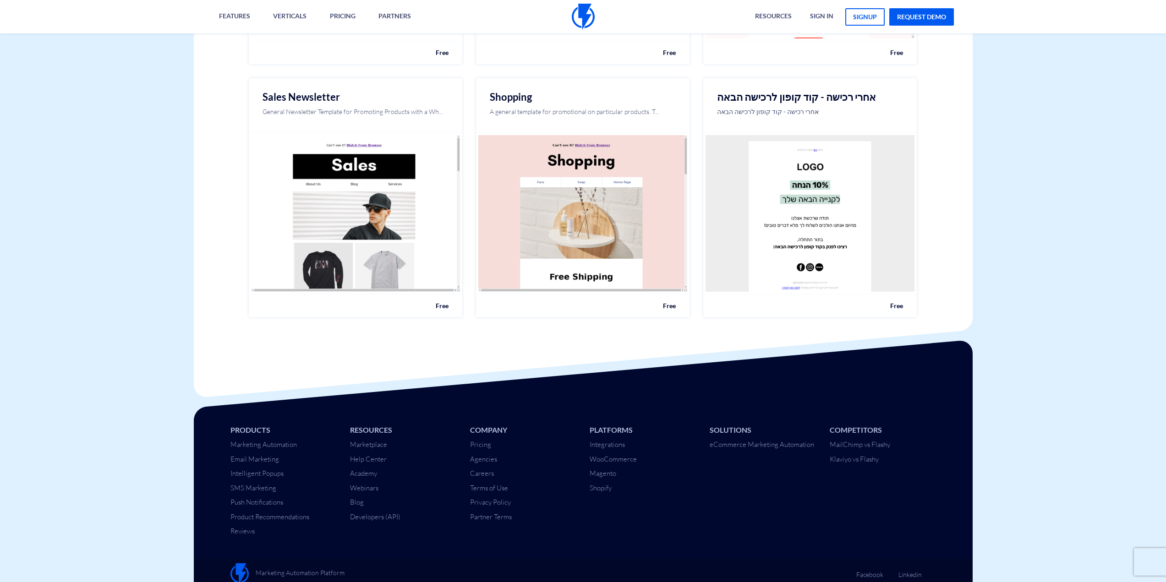
drag, startPoint x: 159, startPoint y: 337, endPoint x: 168, endPoint y: 422, distance: 84.8
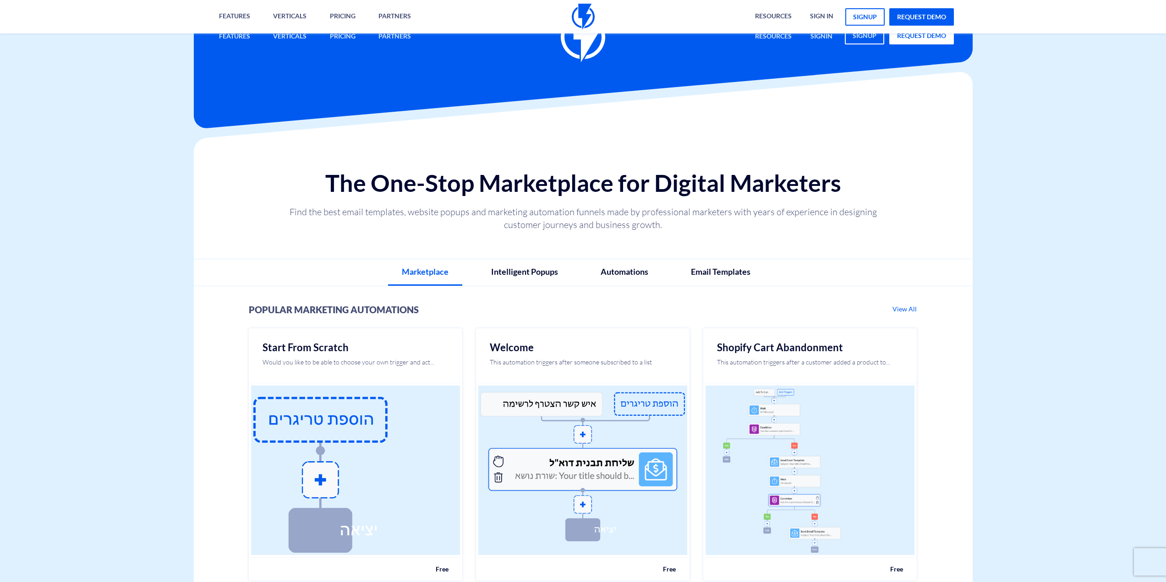
drag, startPoint x: 165, startPoint y: 385, endPoint x: 209, endPoint y: 109, distance: 278.9
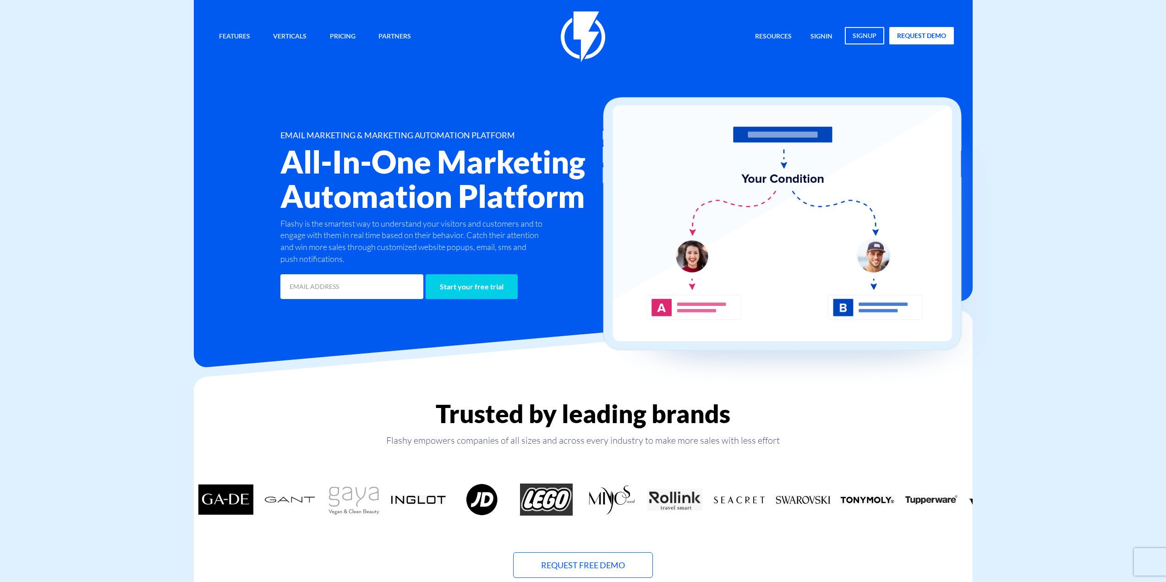
drag, startPoint x: 198, startPoint y: 203, endPoint x: 193, endPoint y: 173, distance: 29.7
click at [198, 203] on div "Features Marketing Automation Convert, Enagage And Retain Your Customers Email …" at bounding box center [583, 151] width 779 height 302
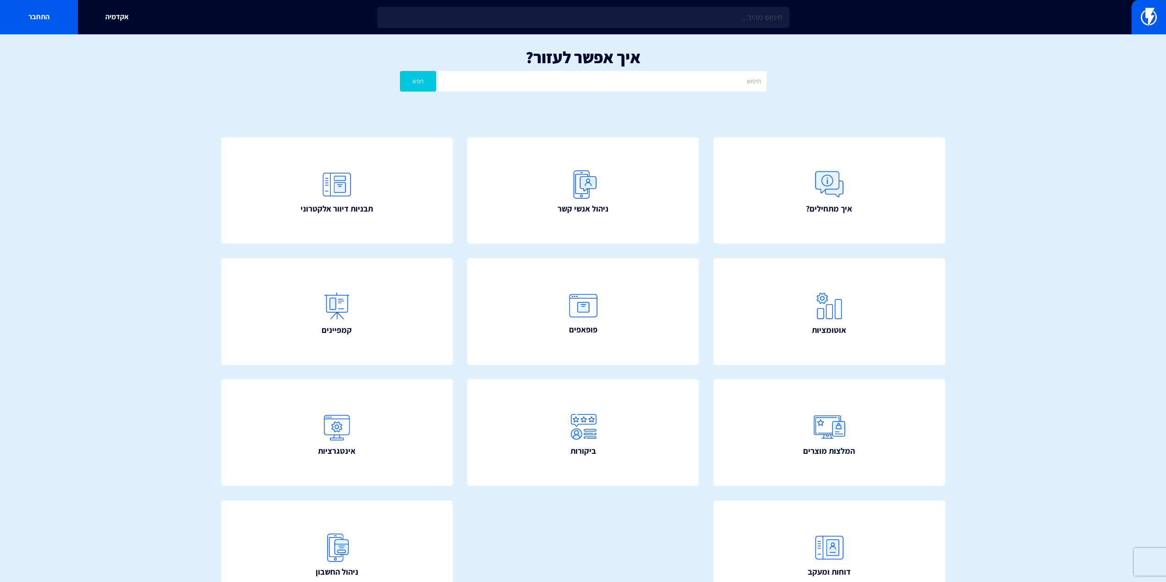
drag, startPoint x: 187, startPoint y: 121, endPoint x: 153, endPoint y: 89, distance: 46.4
click at [187, 121] on section "איך אפשר לעזור? חפש איך מתחילים? ניהול אנשי קשר תבניות דיוור אלקטרוני" at bounding box center [583, 341] width 1166 height 615
click at [1137, 10] on link at bounding box center [1149, 17] width 34 height 34
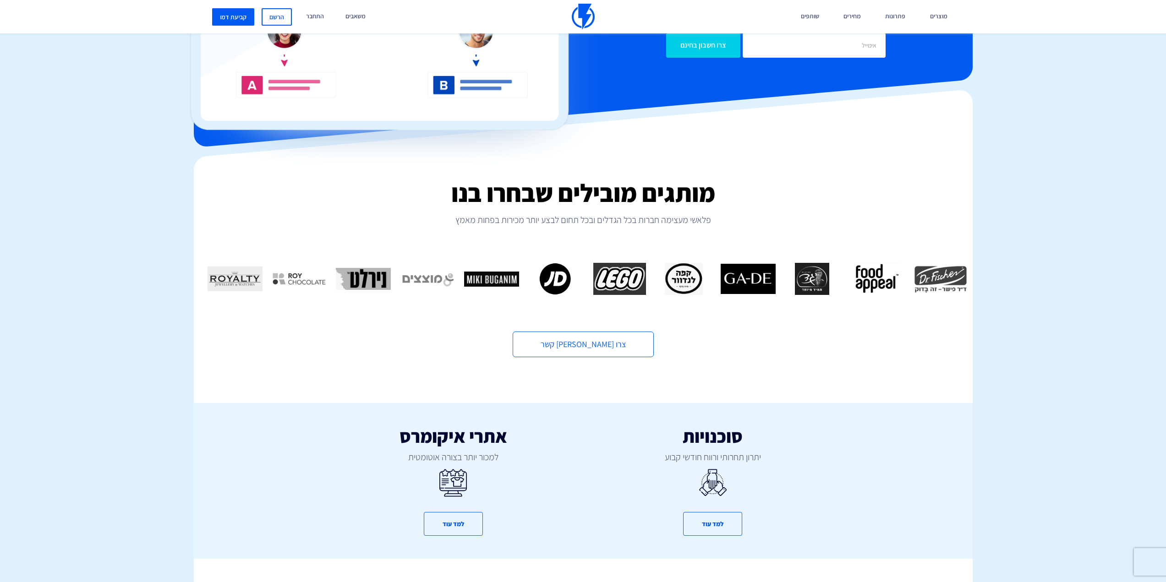
scroll to position [412, 0]
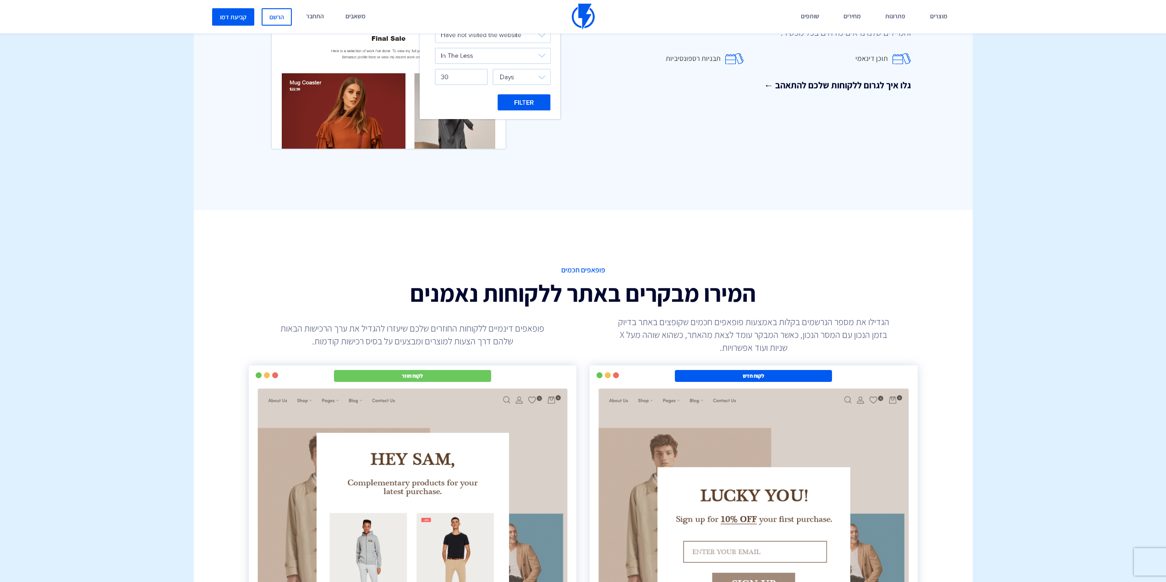
scroll to position [1421, 0]
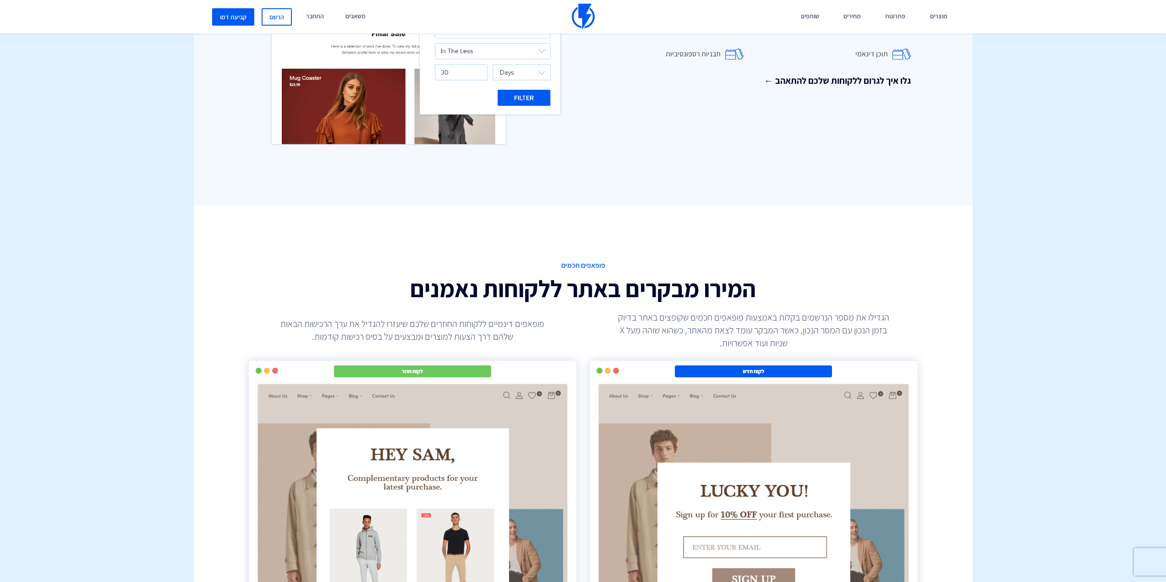
click at [1032, 314] on body "מוצרים שיווק אוטומטי הפכו את השיווק לאוטומטי דיוור אלקטרוני שלחו את המסר הנכון …" at bounding box center [583, 407] width 1166 height 3657
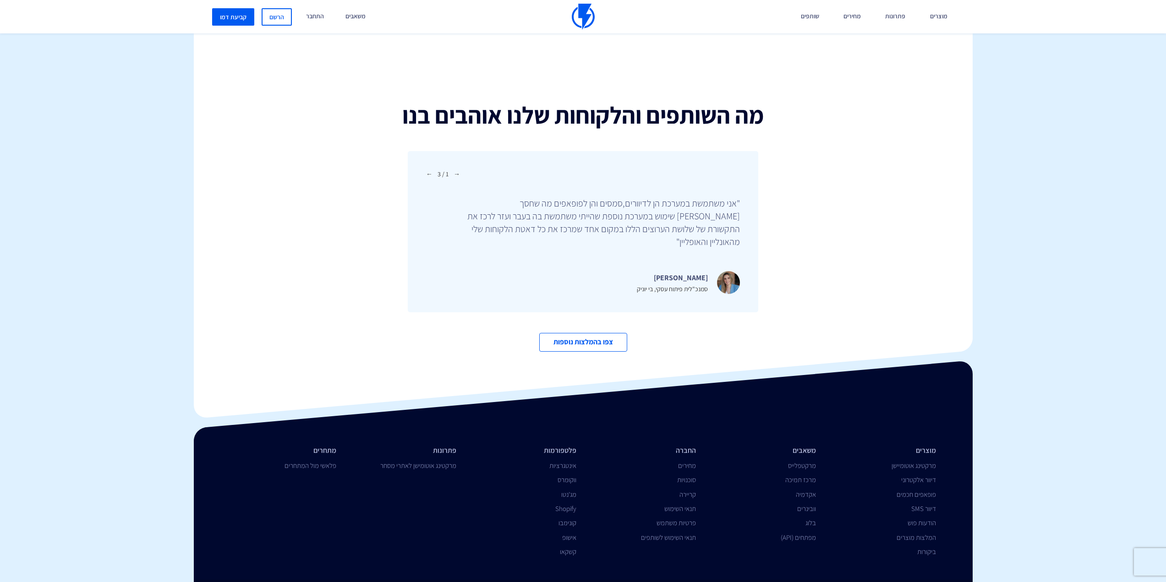
scroll to position [3049, 0]
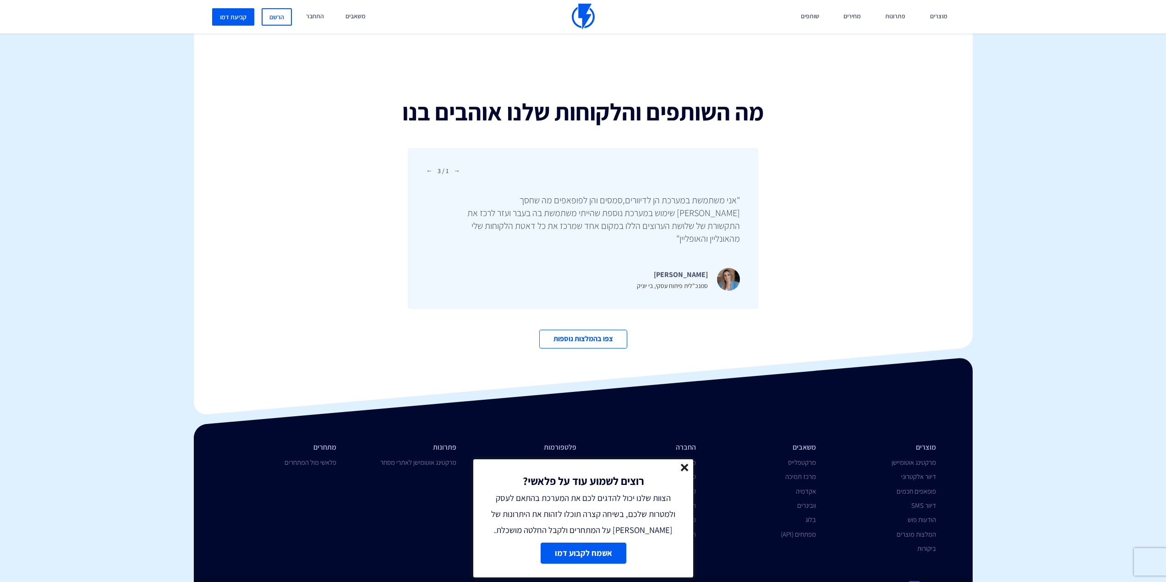
click at [763, 323] on div "צפו בהמלצות נוספות" at bounding box center [583, 336] width 793 height 26
click at [684, 468] on line at bounding box center [684, 468] width 6 height 6
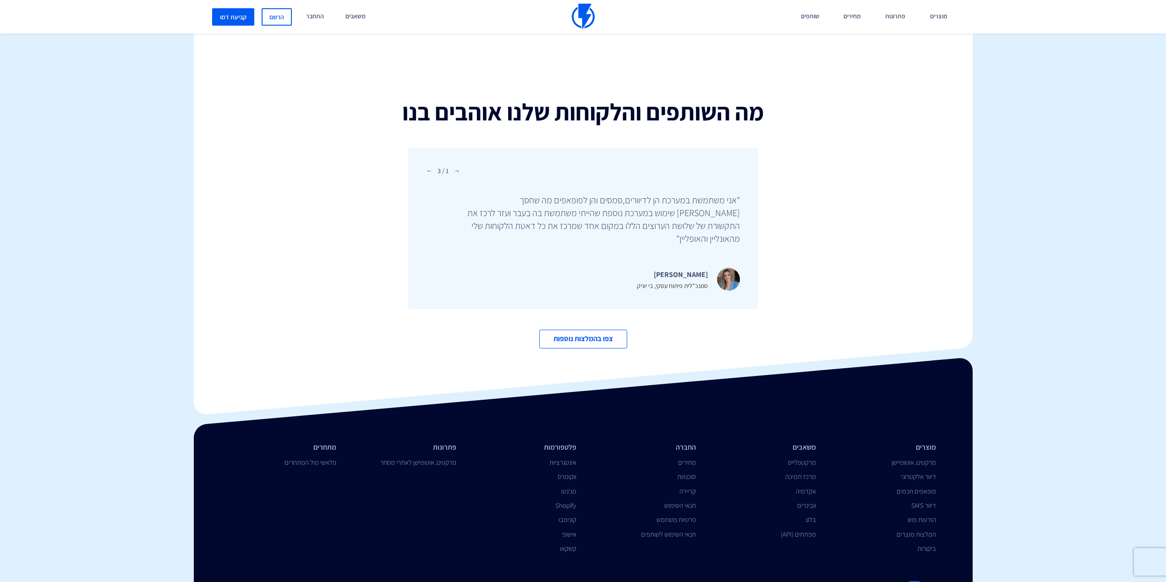
click at [941, 323] on div "צפו בהמלצות נוספות" at bounding box center [583, 336] width 793 height 26
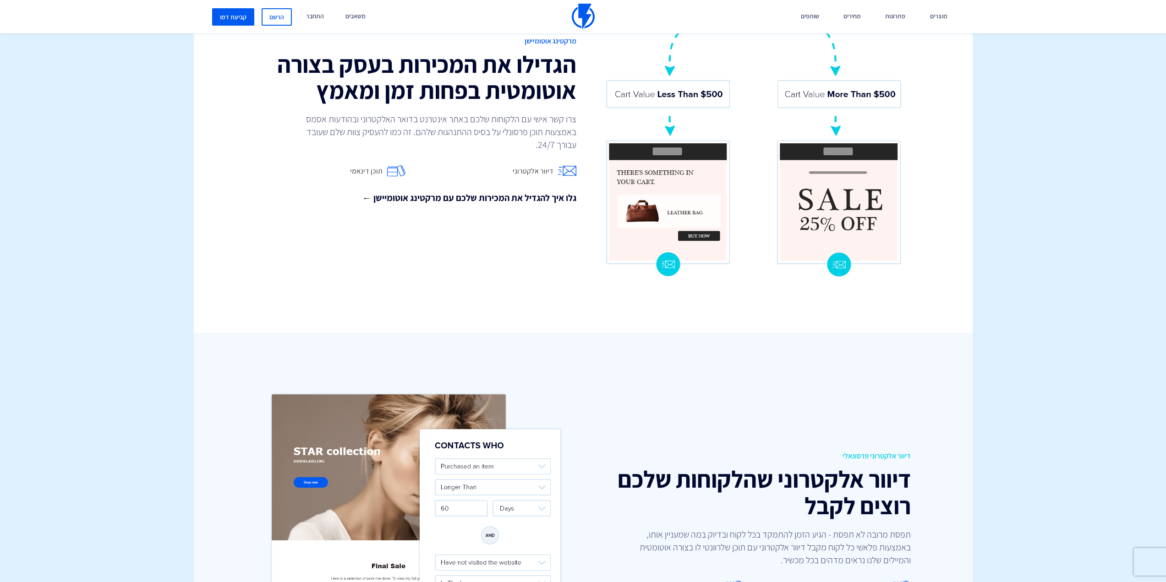
scroll to position [0, 0]
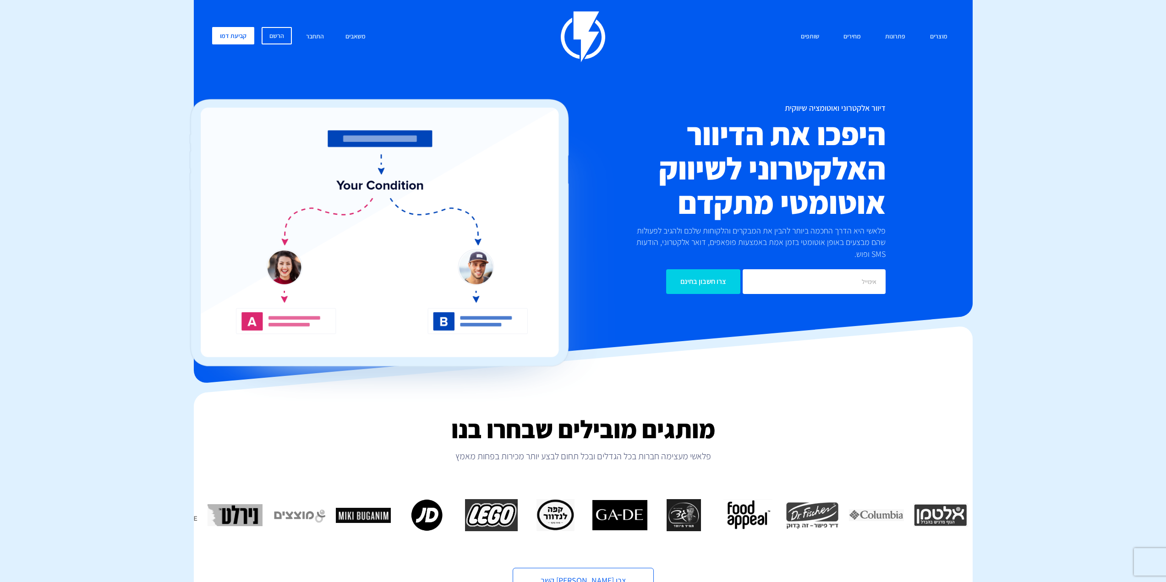
drag, startPoint x: 288, startPoint y: 265, endPoint x: 335, endPoint y: 12, distance: 257.3
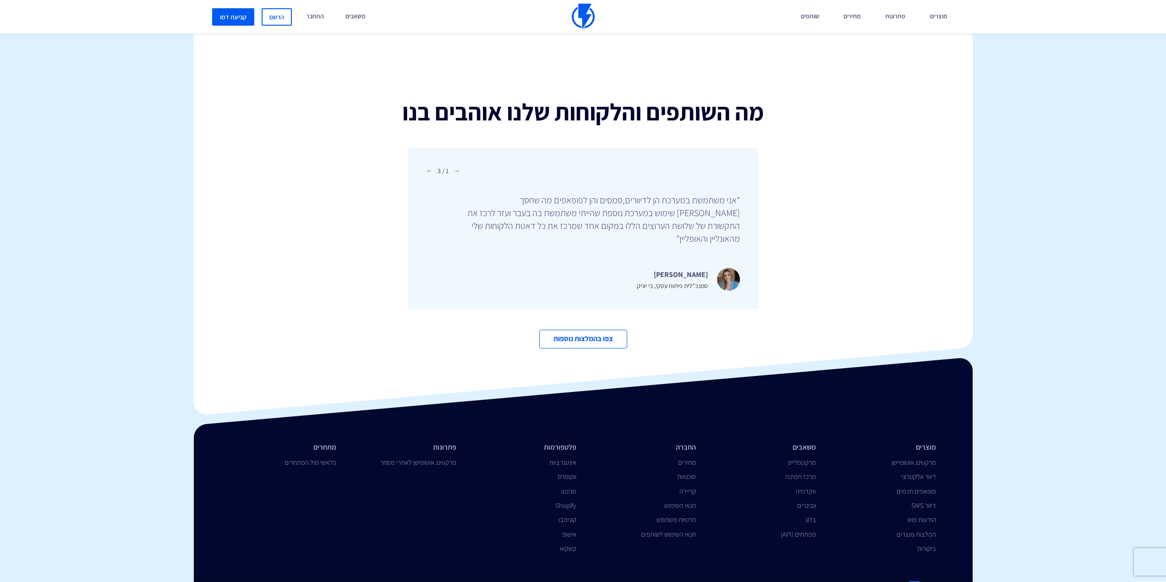
drag, startPoint x: 1023, startPoint y: 172, endPoint x: 1024, endPoint y: 288, distance: 116.4
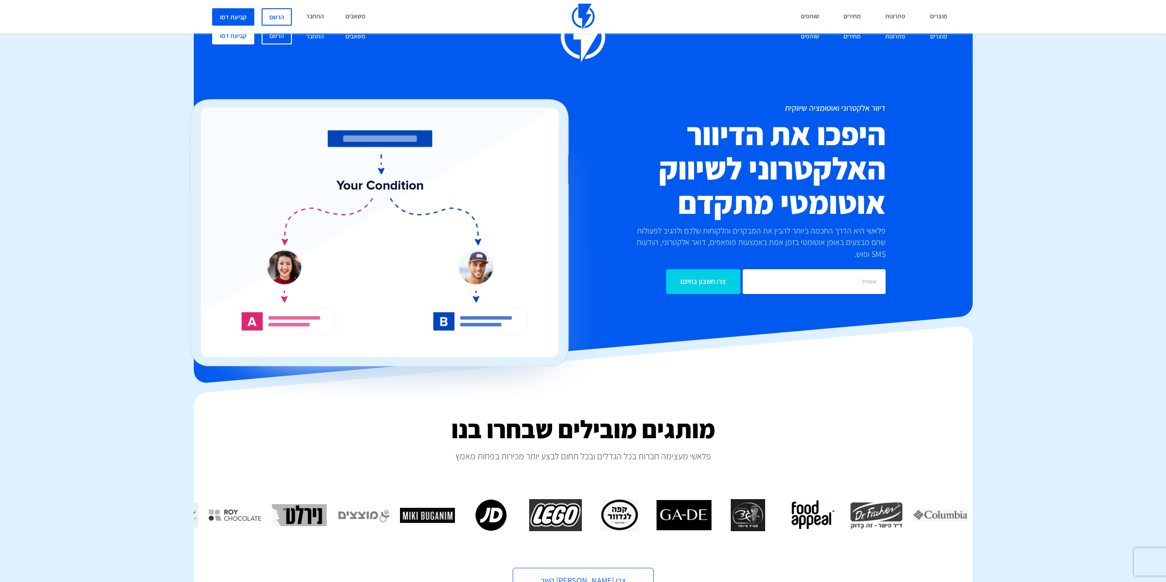
drag, startPoint x: 1018, startPoint y: 336, endPoint x: 998, endPoint y: 104, distance: 232.7
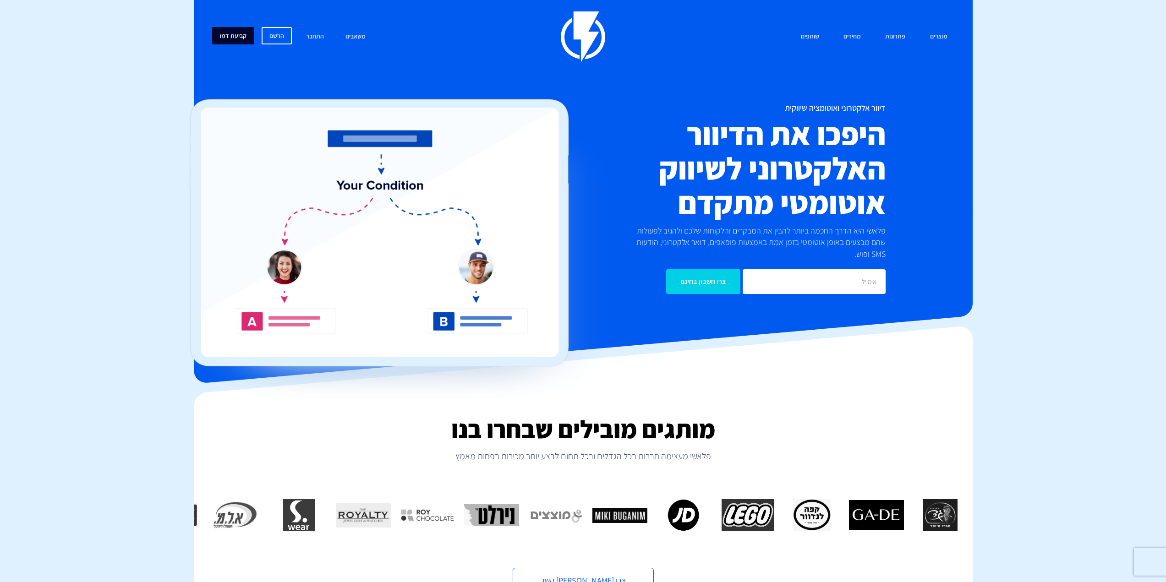
click at [233, 42] on link "קביעת דמו" at bounding box center [233, 35] width 42 height 17
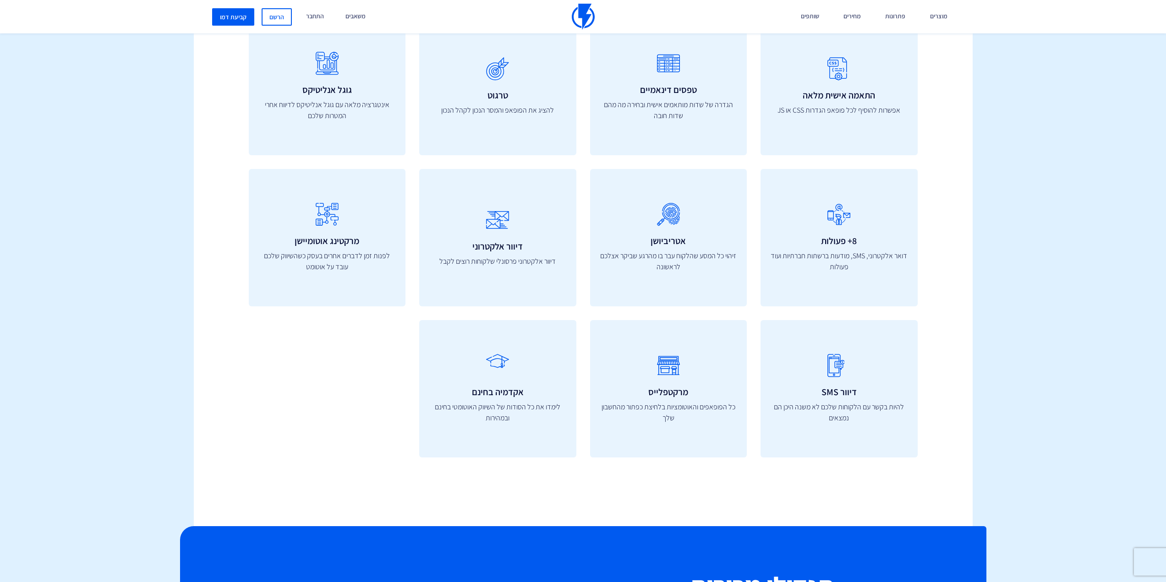
scroll to position [3346, 0]
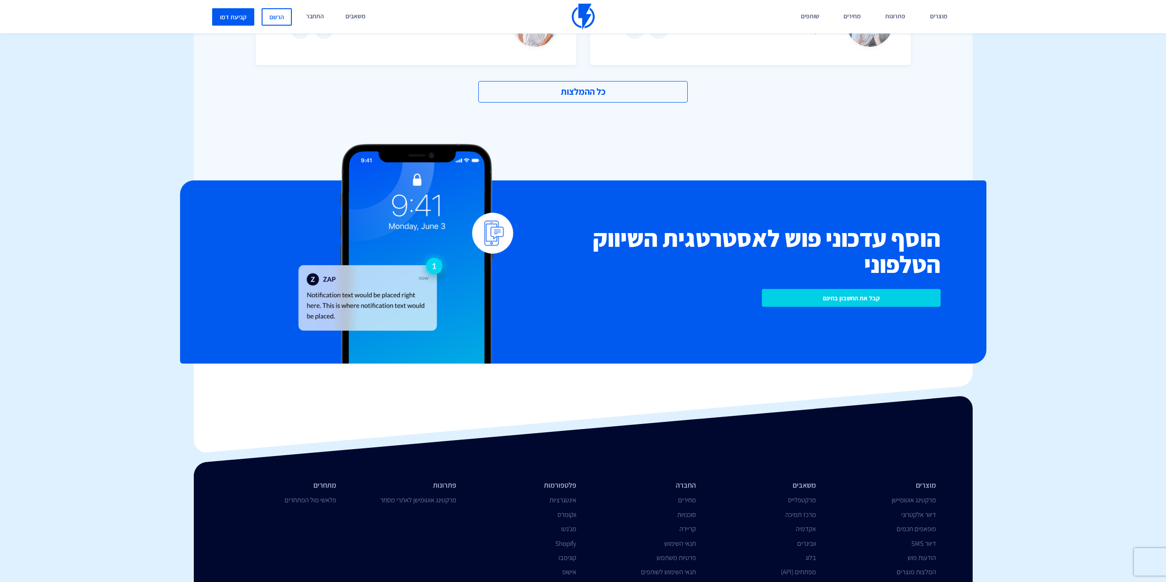
scroll to position [1913, 0]
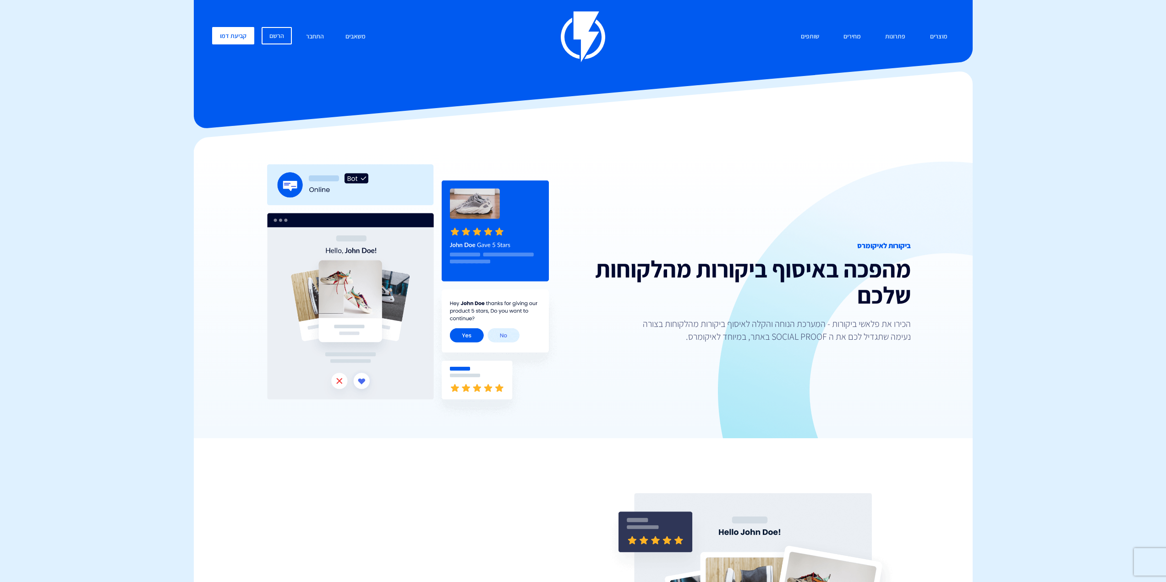
drag, startPoint x: 1040, startPoint y: 171, endPoint x: 1036, endPoint y: 93, distance: 77.6
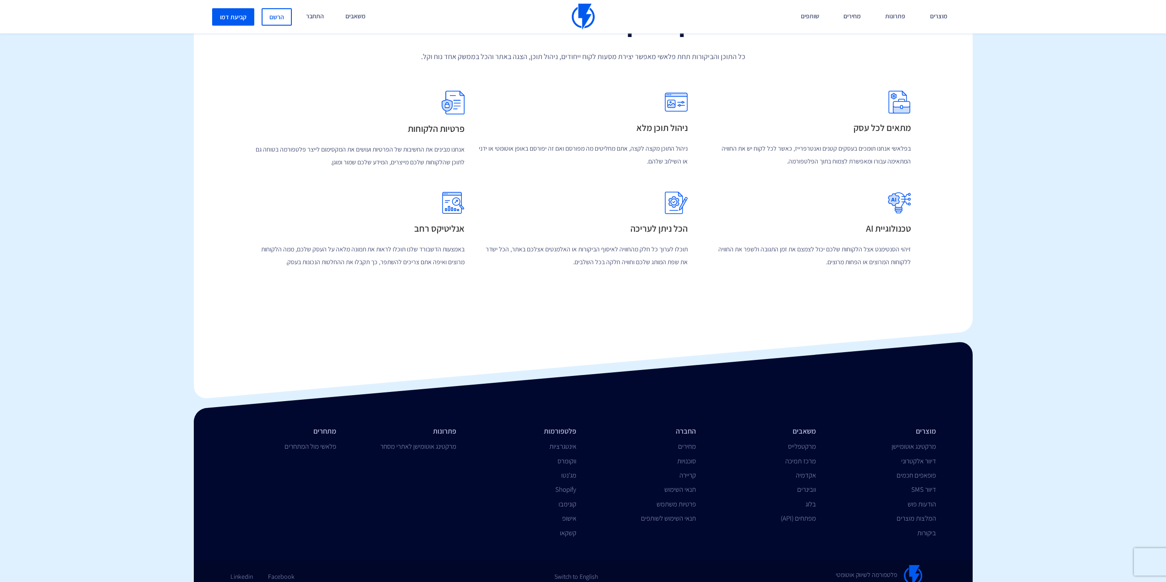
scroll to position [1786, 0]
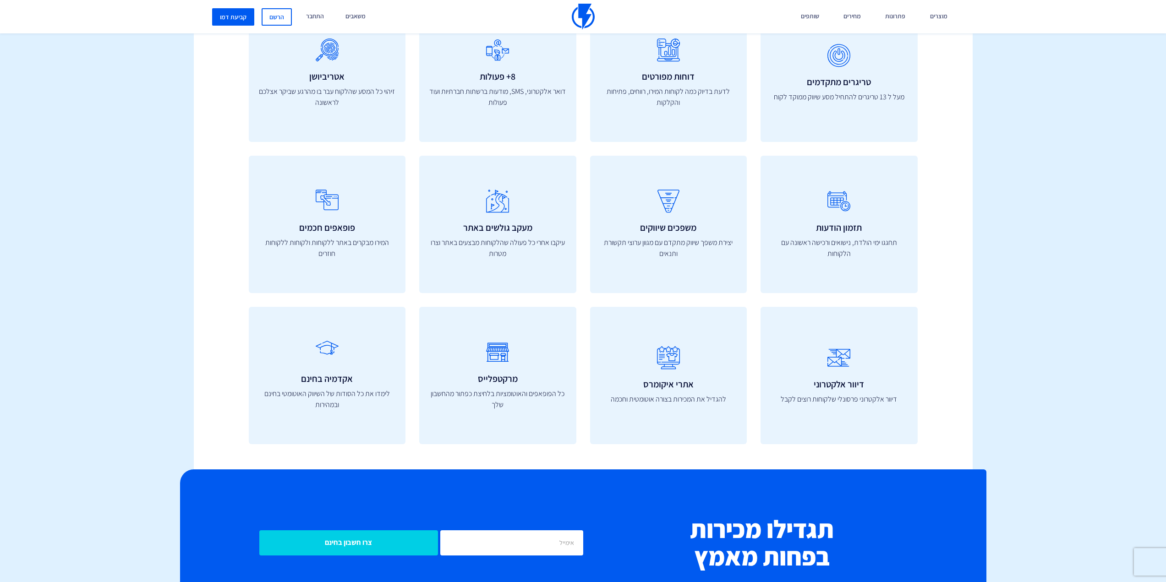
scroll to position [3364, 0]
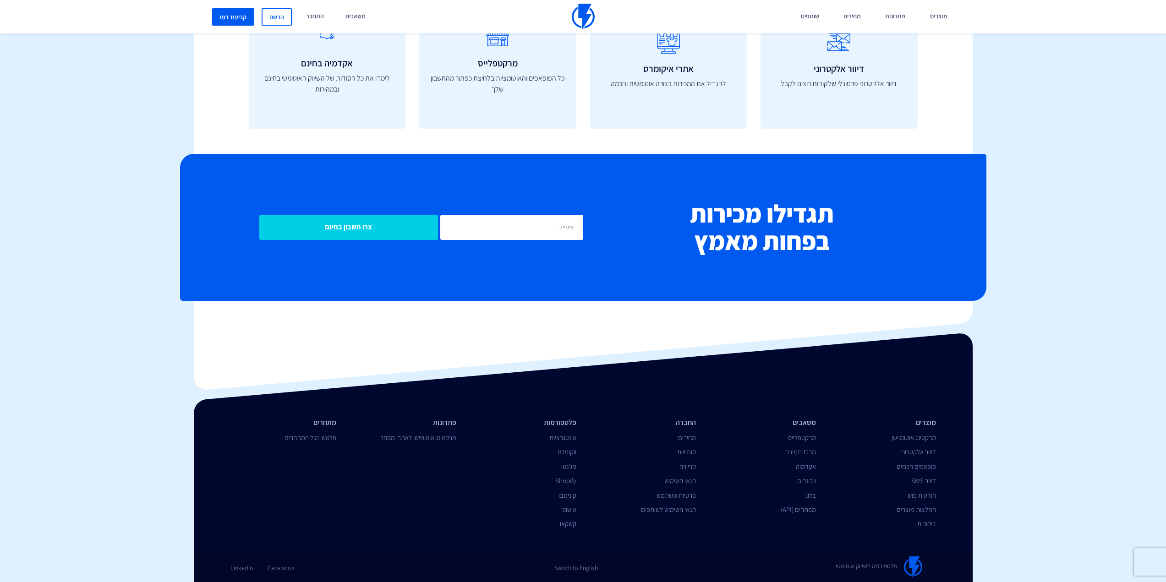
drag, startPoint x: 1007, startPoint y: 195, endPoint x: 1006, endPoint y: 231, distance: 36.2
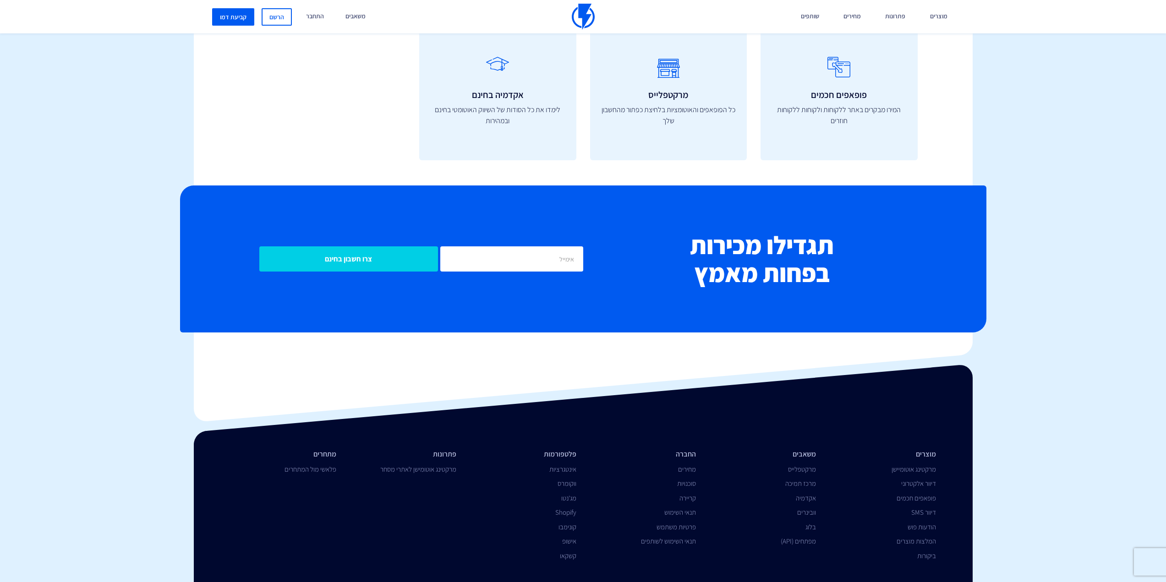
scroll to position [3472, 0]
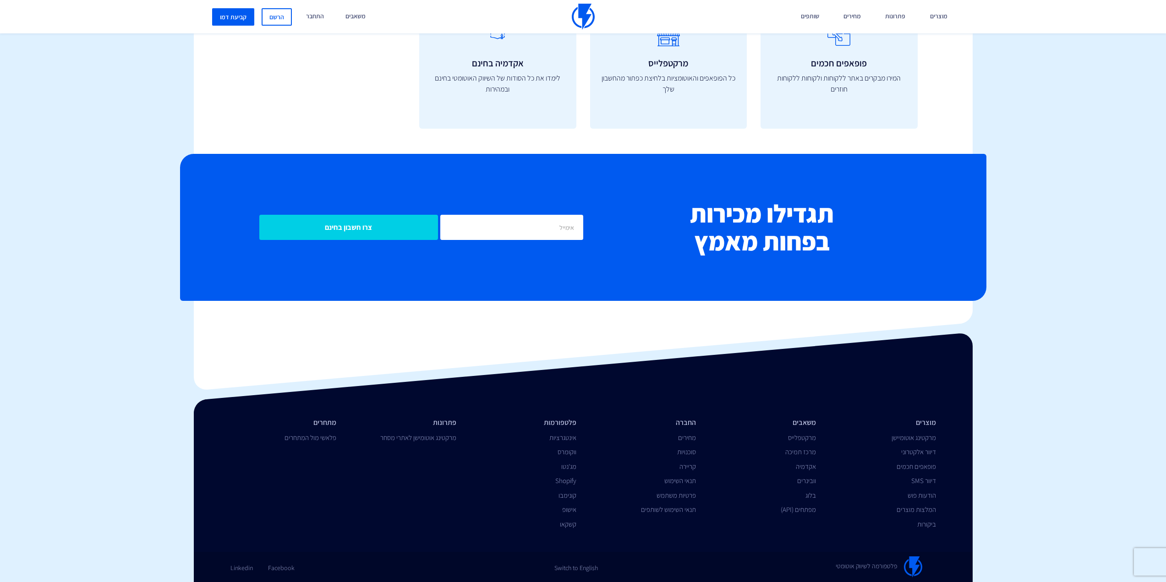
drag, startPoint x: 1027, startPoint y: 235, endPoint x: 1050, endPoint y: 228, distance: 23.9
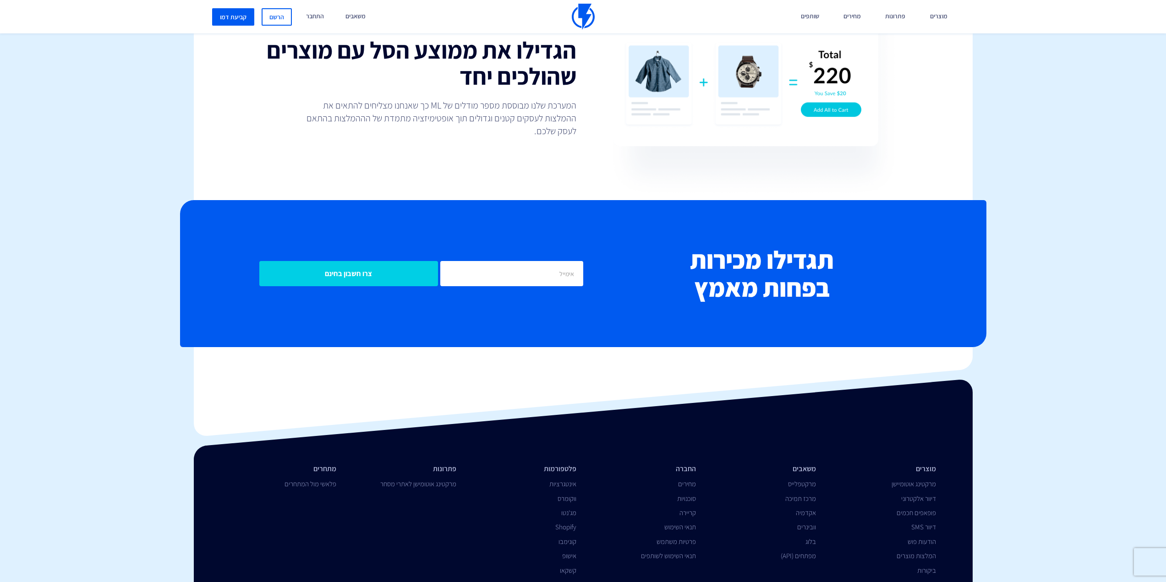
scroll to position [2147, 0]
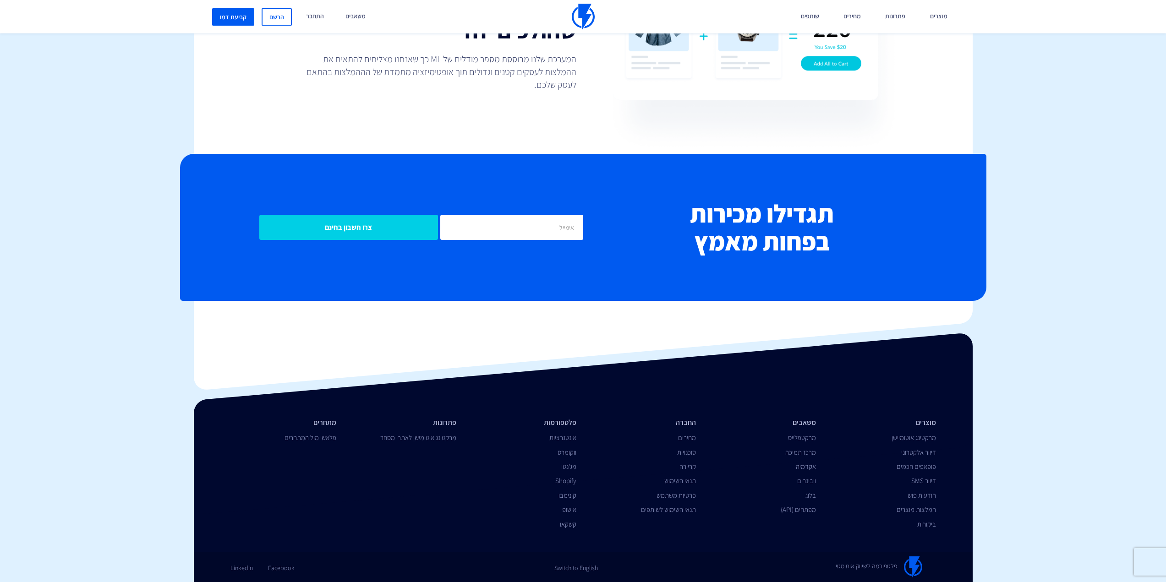
drag, startPoint x: 1026, startPoint y: 131, endPoint x: 1049, endPoint y: 177, distance: 51.9
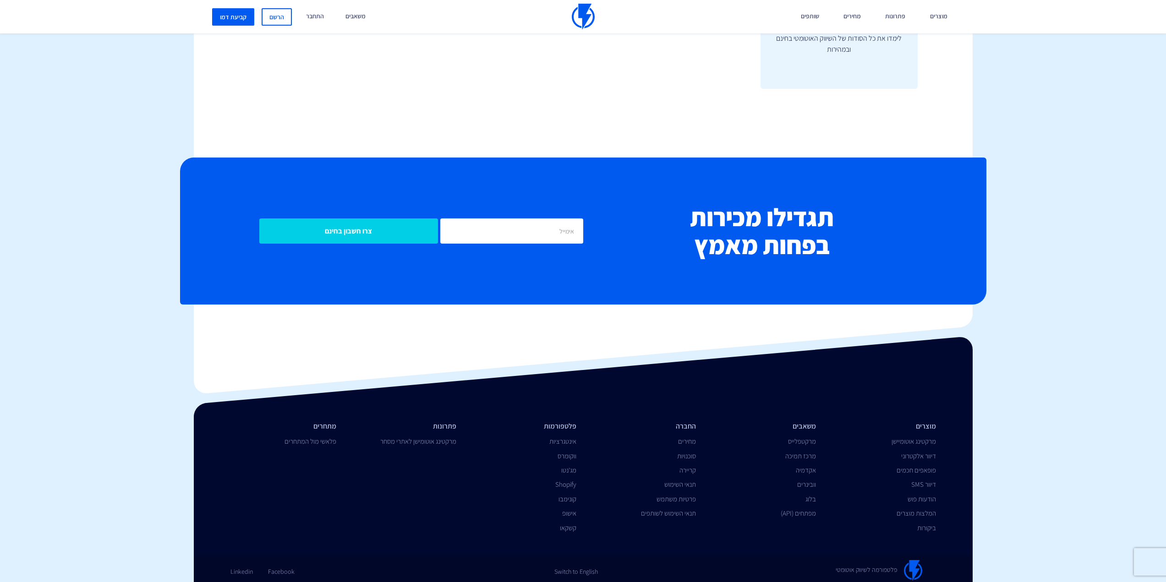
scroll to position [3748, 0]
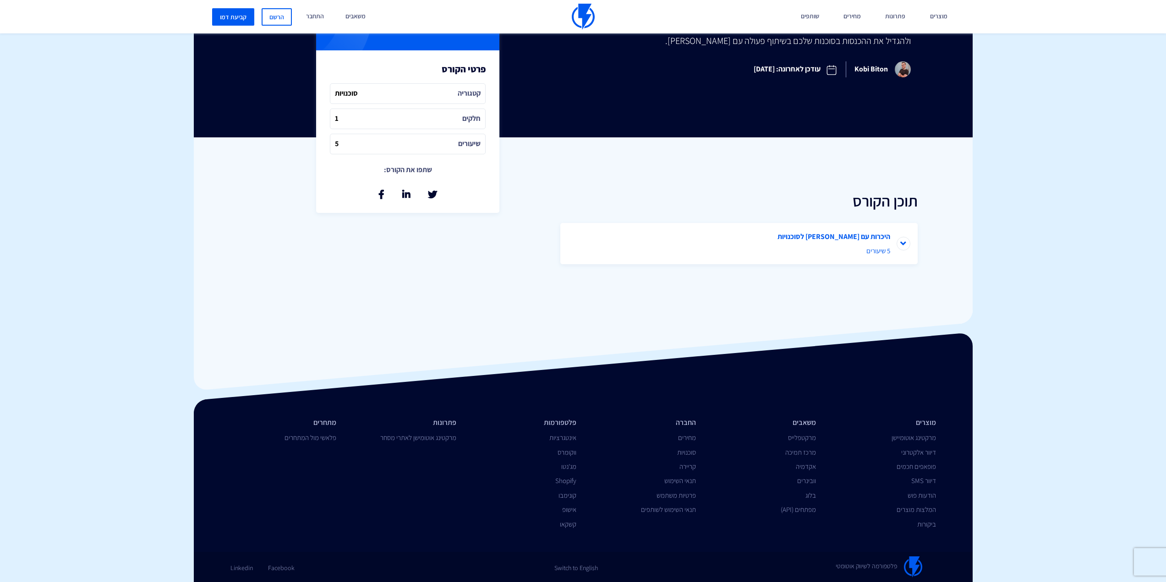
click at [907, 246] on li "היכרות עם פלאשי לסוכנויות 5 שיעורים" at bounding box center [738, 243] width 357 height 41
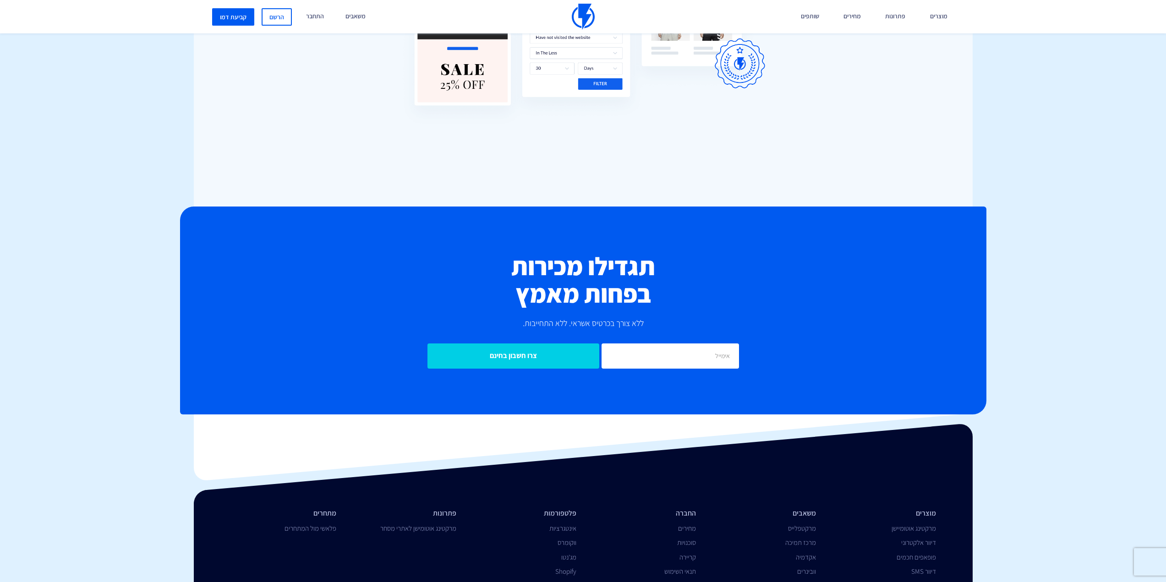
scroll to position [2893, 0]
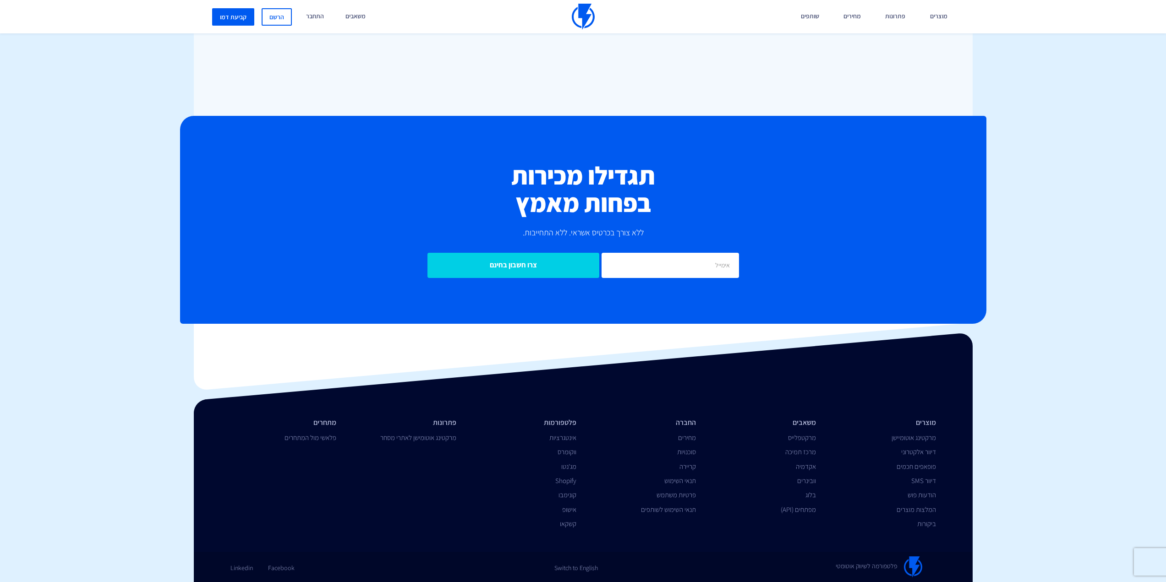
drag, startPoint x: 997, startPoint y: 150, endPoint x: 1050, endPoint y: 191, distance: 67.4
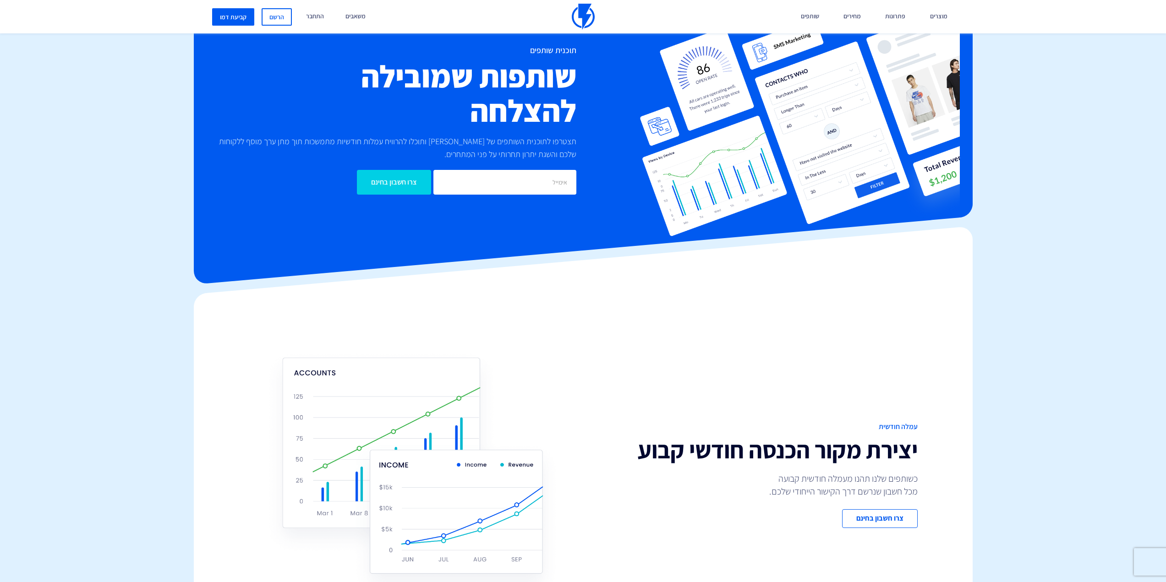
scroll to position [0, 0]
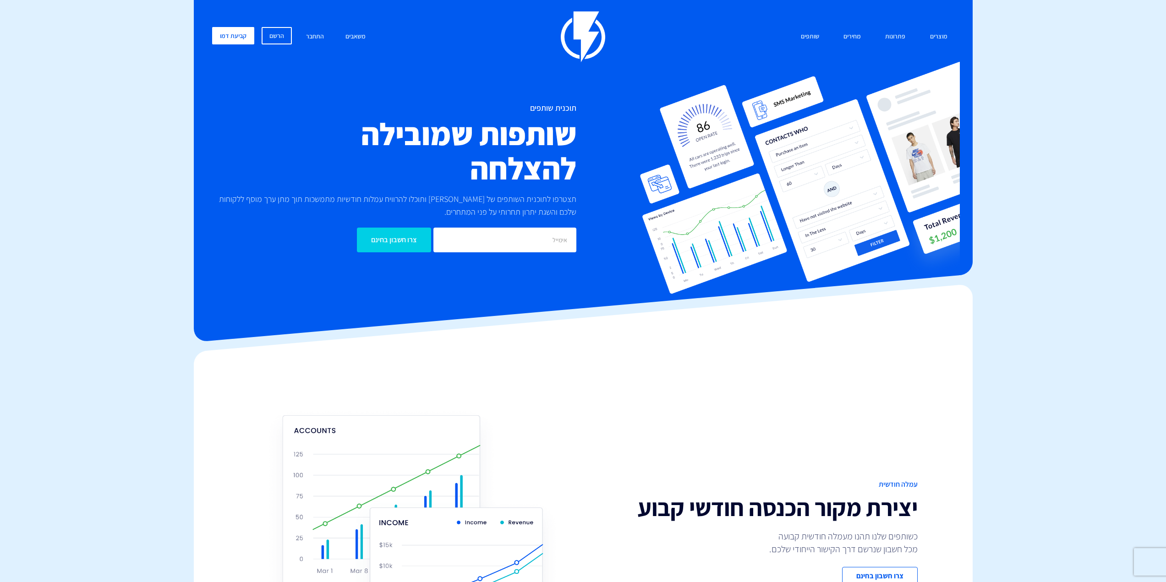
drag, startPoint x: 1038, startPoint y: 273, endPoint x: 1052, endPoint y: 88, distance: 185.7
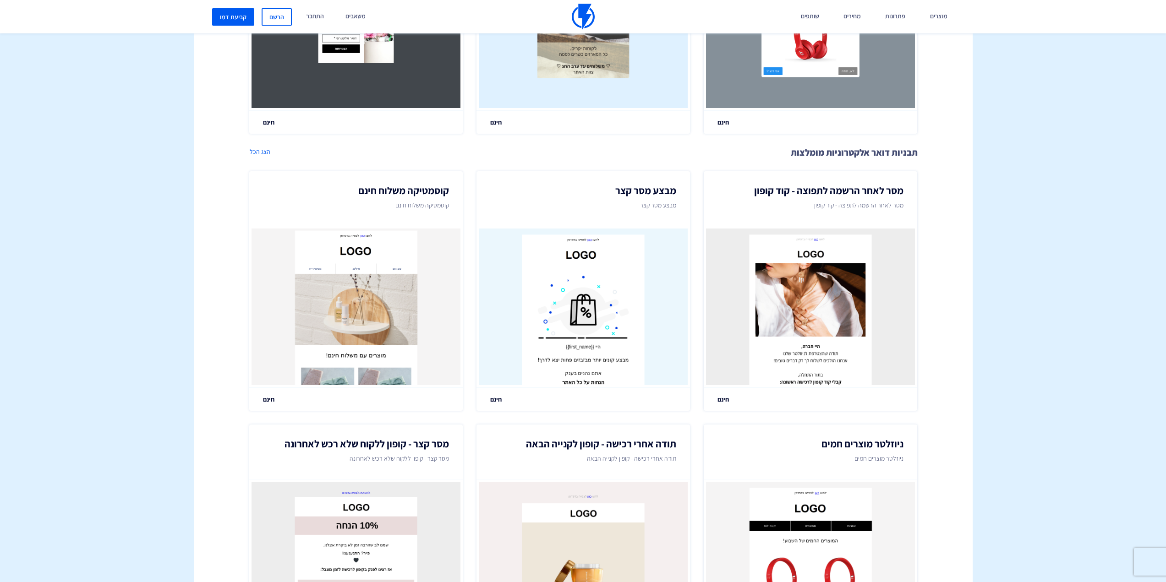
scroll to position [1237, 0]
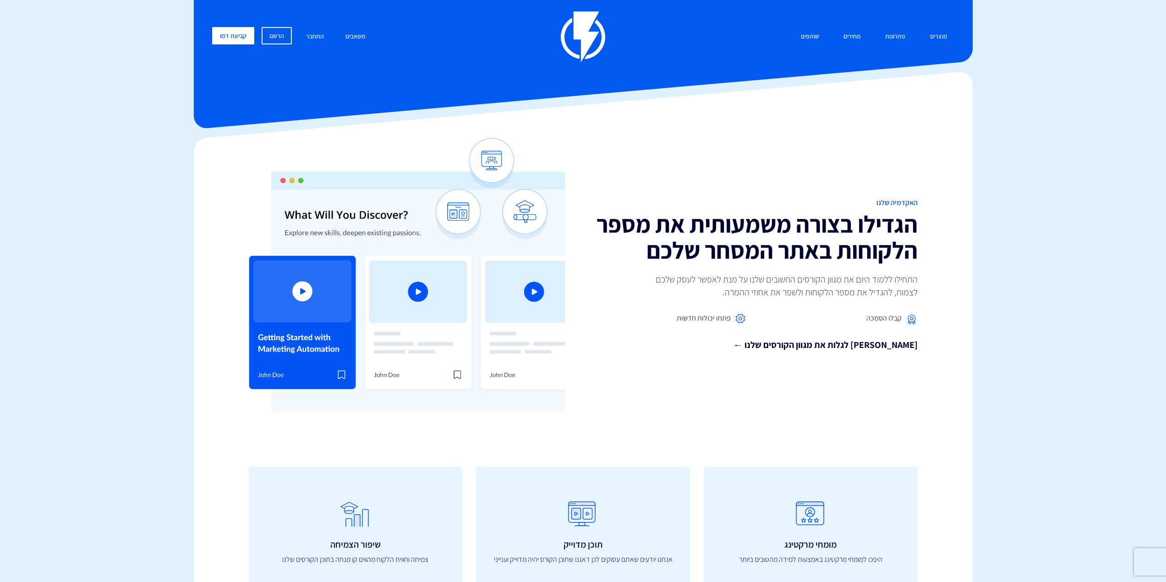
drag, startPoint x: 415, startPoint y: 114, endPoint x: 428, endPoint y: 22, distance: 93.5
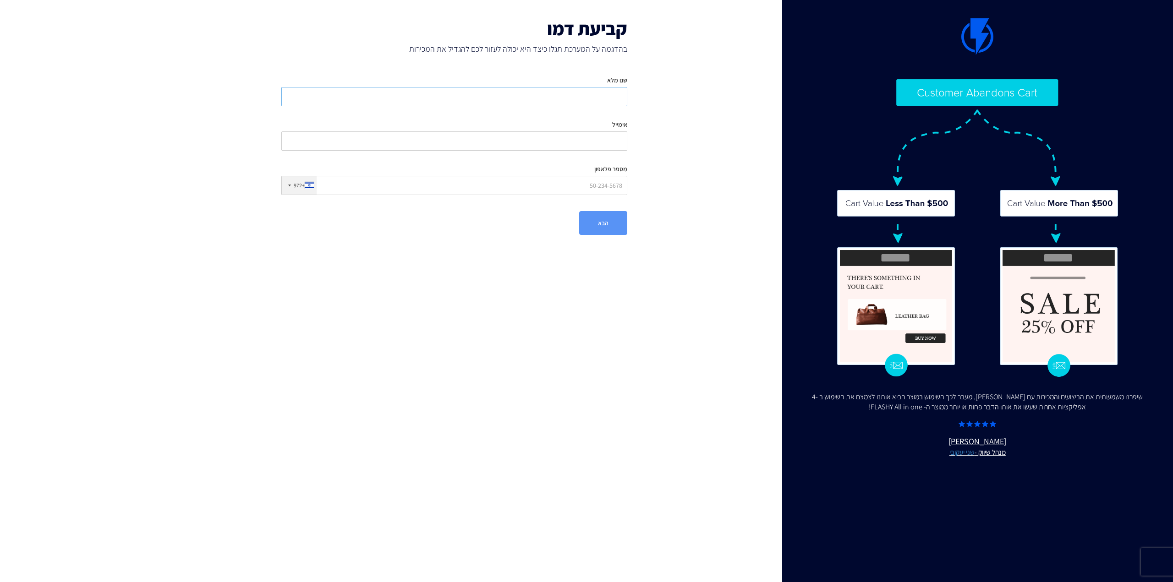
click at [573, 100] on input "שם מלא" at bounding box center [454, 96] width 346 height 19
type input "Flashy QA Test"
type input "[PERSON_NAME]+1409"
click at [624, 103] on input "Flashy QA Test" at bounding box center [454, 96] width 346 height 19
type input "(CaFlashy QA Test"
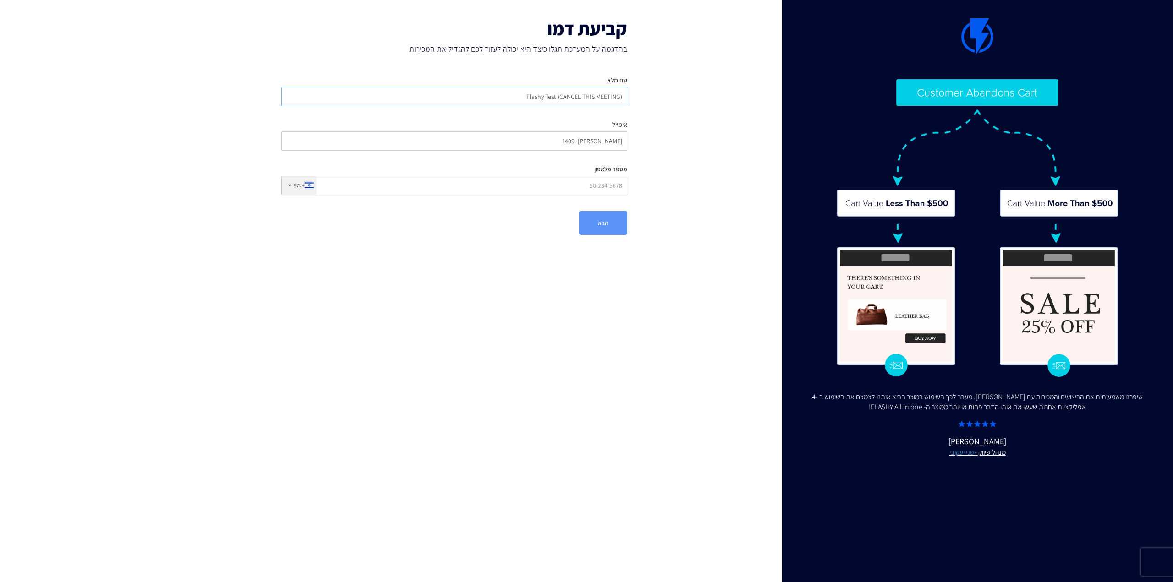
type input "Flashy Test (CANCEL THIS MEETING)"
click at [625, 253] on html "מוצרים שיווק אוטומטי הפכו את השיווק לאוטומטי דיוור אלקטרוני שלחו את המסר הנכון …" at bounding box center [586, 126] width 1173 height 253
click at [599, 190] on input "מספר פלאפון" at bounding box center [454, 185] width 346 height 19
click at [567, 141] on input "[PERSON_NAME]+1409" at bounding box center [454, 141] width 346 height 19
type input "[PERSON_NAME][EMAIL_ADDRESS][DOMAIN_NAME]"
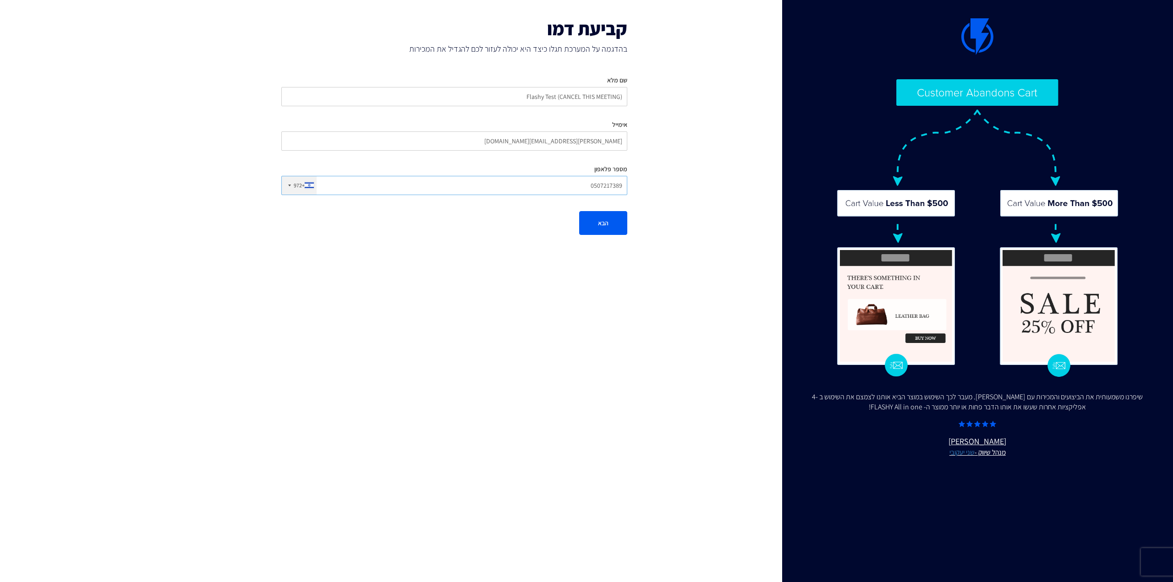
type input "0507217389"
click at [580, 253] on html "מוצרים שיווק אוטומטי הפכו את השיווק לאוטומטי דיוור אלקטרוני שלחו את המסר הנכון …" at bounding box center [586, 126] width 1173 height 253
click at [603, 224] on button "הבא" at bounding box center [603, 223] width 48 height 24
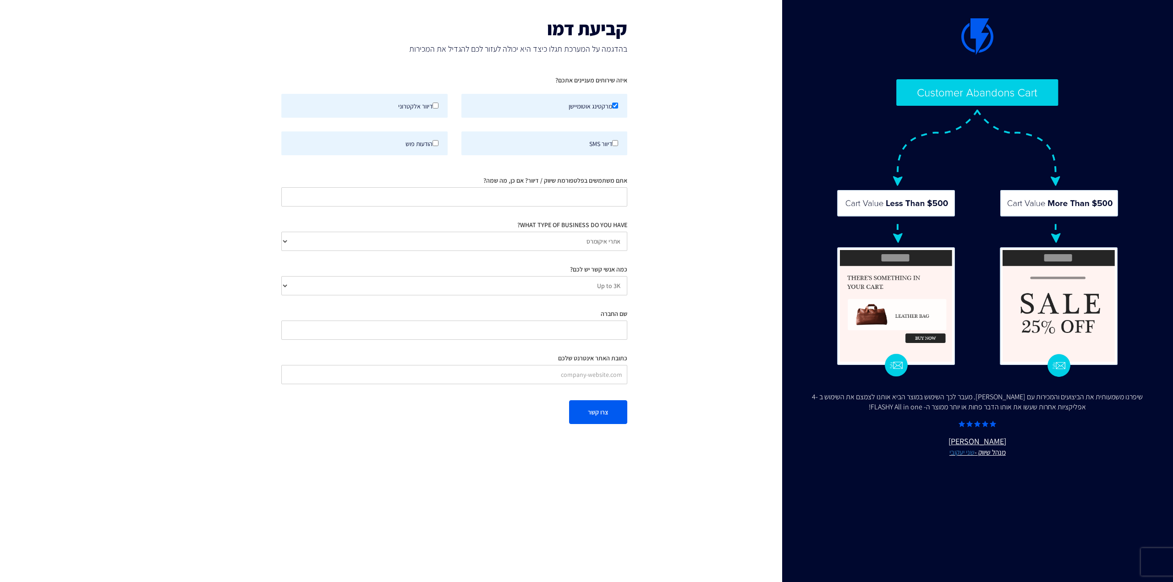
click at [678, 204] on div "שיפרנו משמעותית את הביצועים והמכירות עם [PERSON_NAME]. מעבר לכך השימוש במוצר הב…" at bounding box center [586, 221] width 793 height 443
click at [602, 146] on label "דיוור SMS" at bounding box center [545, 144] width 166 height 24
click at [612, 146] on input "דיוור SMS" at bounding box center [615, 143] width 6 height 6
checkbox input "true"
click at [442, 144] on label "הודעות פוש" at bounding box center [364, 144] width 166 height 24
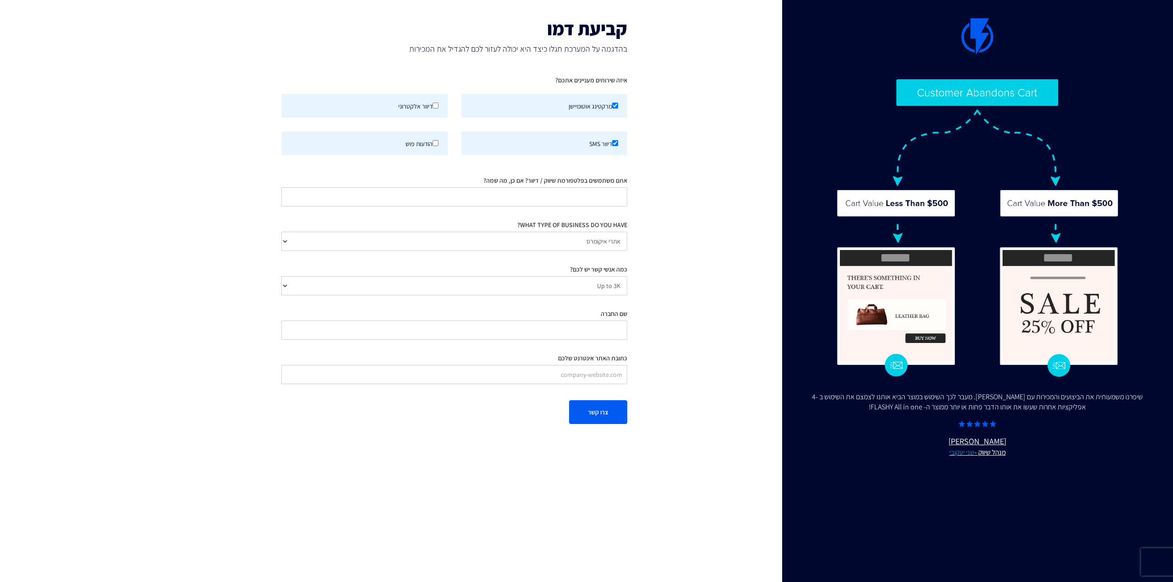
click at [439, 144] on input "הודעות פוש" at bounding box center [436, 143] width 6 height 6
checkbox input "true"
drag, startPoint x: 435, startPoint y: 110, endPoint x: 526, endPoint y: 97, distance: 91.3
click at [439, 109] on label "דיוור אלקטרוני" at bounding box center [364, 106] width 166 height 24
click at [409, 109] on label "דיוור אלקטרוני" at bounding box center [364, 106] width 166 height 24
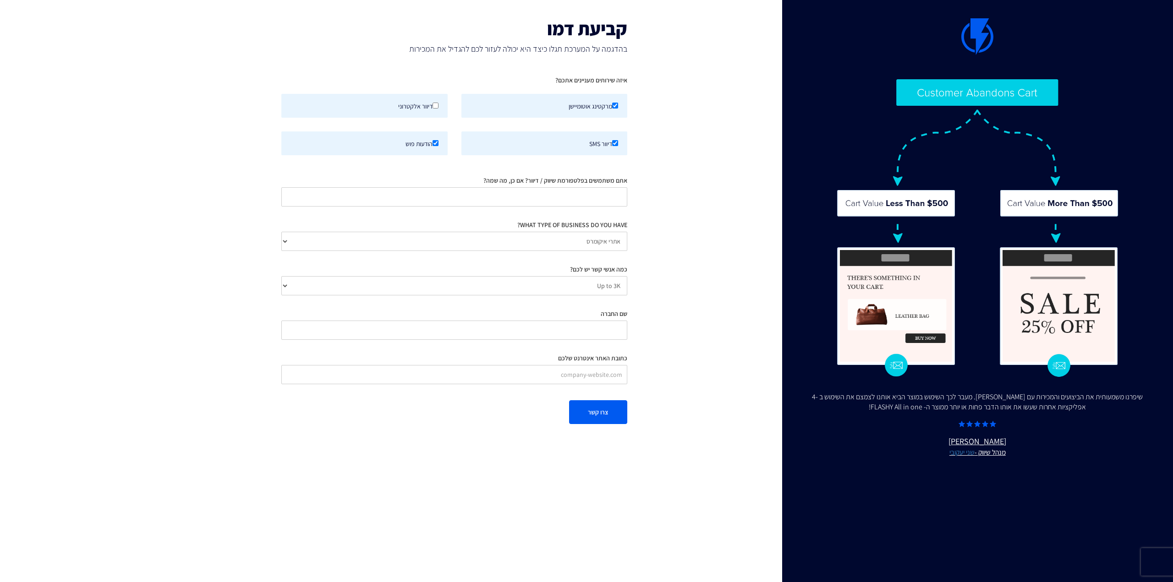
click at [433, 109] on input "דיוור אלקטרוני" at bounding box center [436, 106] width 6 height 6
checkbox input "true"
click at [744, 170] on div "שיפרנו משמעותית את הביצועים והמכירות עם FLASHY. מעבר לכך השימוש במוצר הביא אותנ…" at bounding box center [586, 221] width 793 height 443
click at [584, 191] on input "אתם משתמשים בפלטפורמת שיווק / דיוור? אם כן, מה שמה?" at bounding box center [454, 196] width 346 height 19
type input "qa"
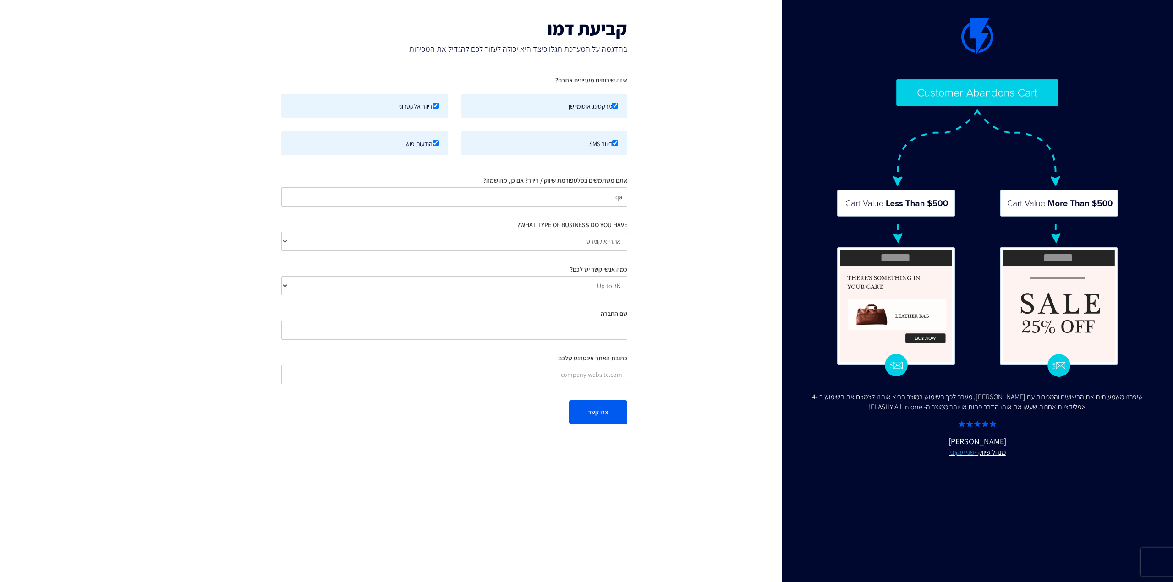
click at [676, 247] on div "שיפרנו משמעותית את הביצועים והמכירות עם FLASHY. מעבר לכך השימוש במוצר הביא אותנ…" at bounding box center [586, 221] width 793 height 443
click at [617, 242] on select "אתרי איקומרס Agency / Freelancer SaaS Other" at bounding box center [454, 241] width 346 height 19
click at [687, 238] on div "שיפרנו משמעותית את הביצועים והמכירות עם FLASHY. מעבר לכך השימוש במוצר הביא אותנ…" at bounding box center [586, 221] width 793 height 443
click at [684, 325] on div "שיפרנו משמעותית את הביצועים והמכירות עם FLASHY. מעבר לכך השימוש במוצר הביא אותנ…" at bounding box center [586, 221] width 793 height 443
click at [599, 336] on input "שם החברה" at bounding box center [454, 330] width 346 height 19
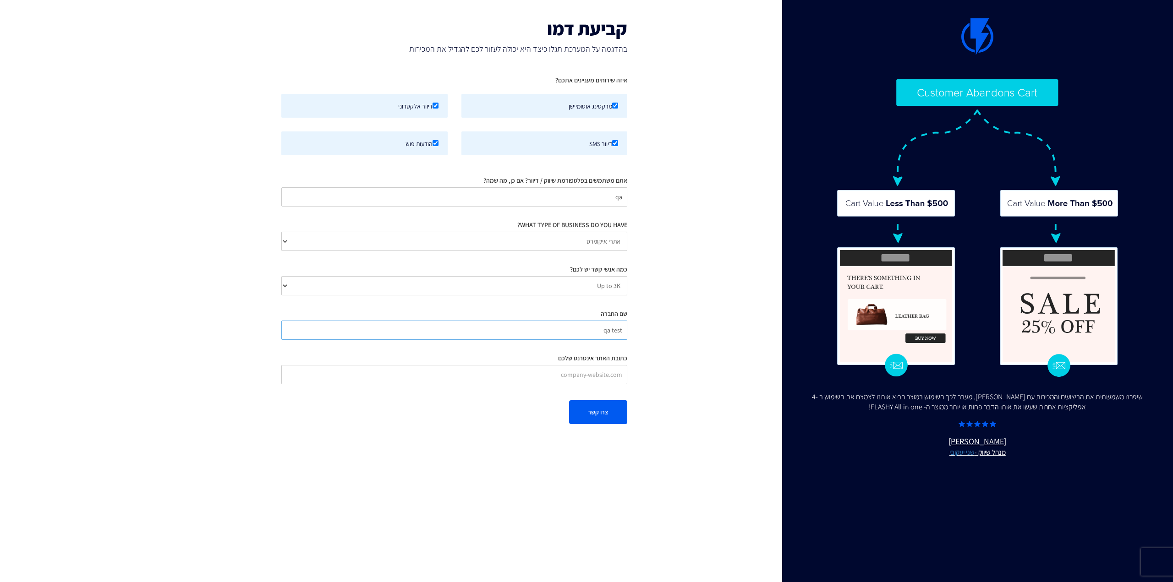
type input "qa test"
click at [659, 377] on div "שיפרנו משמעותית את הביצועים והמכירות עם FLASHY. מעבר לכך השימוש במוצר הביא אותנ…" at bounding box center [586, 221] width 793 height 443
click at [605, 408] on button "צרו קשר" at bounding box center [598, 413] width 58 height 24
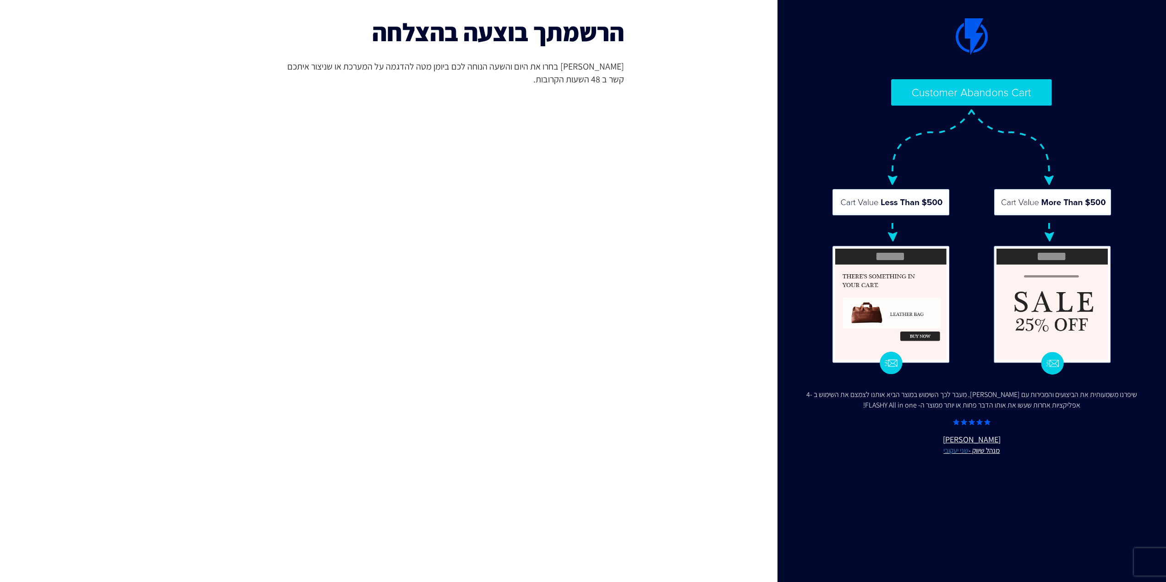
click at [653, 385] on div "שיפרנו משמעותית את הביצועים והמכירות עם FLASHY. מעבר לכך השימוש במוצר הביא אותנ…" at bounding box center [583, 302] width 793 height 604
click at [177, 232] on body "מוצרים שיווק אוטומטי הפכו את השיווק לאוטומטי דיוור אלקטרוני שלחו את המסר הנכון …" at bounding box center [583, 302] width 1166 height 604
click at [204, 251] on div "שיפרנו משמעותית את הביצועים והמכירות עם FLASHY. מעבר לכך השימוש במוצר הביא אותנ…" at bounding box center [583, 302] width 793 height 604
click at [194, 117] on div "שיפרנו משמעותית את הביצועים והמכירות עם FLASHY. מעבר לכך השימוש במוצר הביא אותנ…" at bounding box center [583, 302] width 793 height 604
click at [209, 89] on div "שיפרנו משמעותית את הביצועים והמכירות עם FLASHY. מעבר לכך השימוש במוצר הביא אותנ…" at bounding box center [583, 302] width 793 height 604
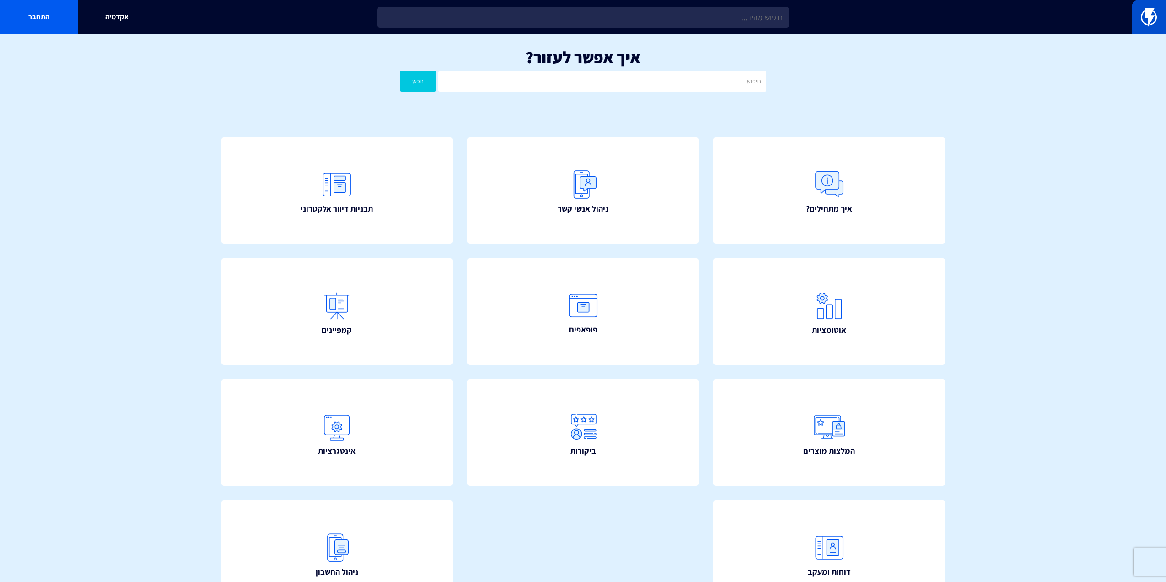
click at [1139, 19] on link at bounding box center [1149, 17] width 34 height 34
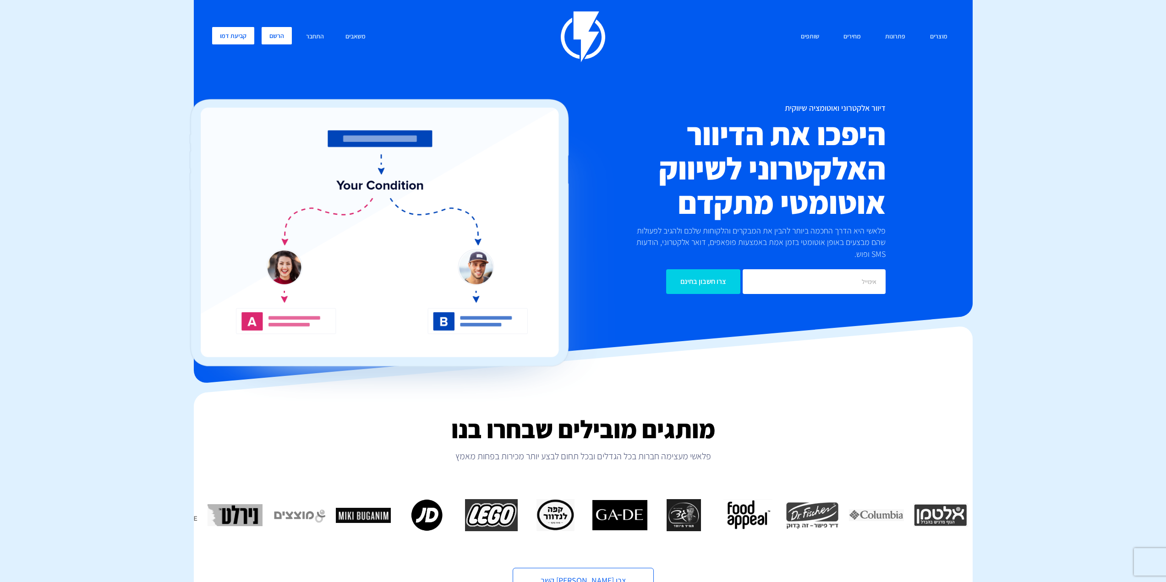
click at [278, 43] on link "הרשם" at bounding box center [277, 35] width 30 height 17
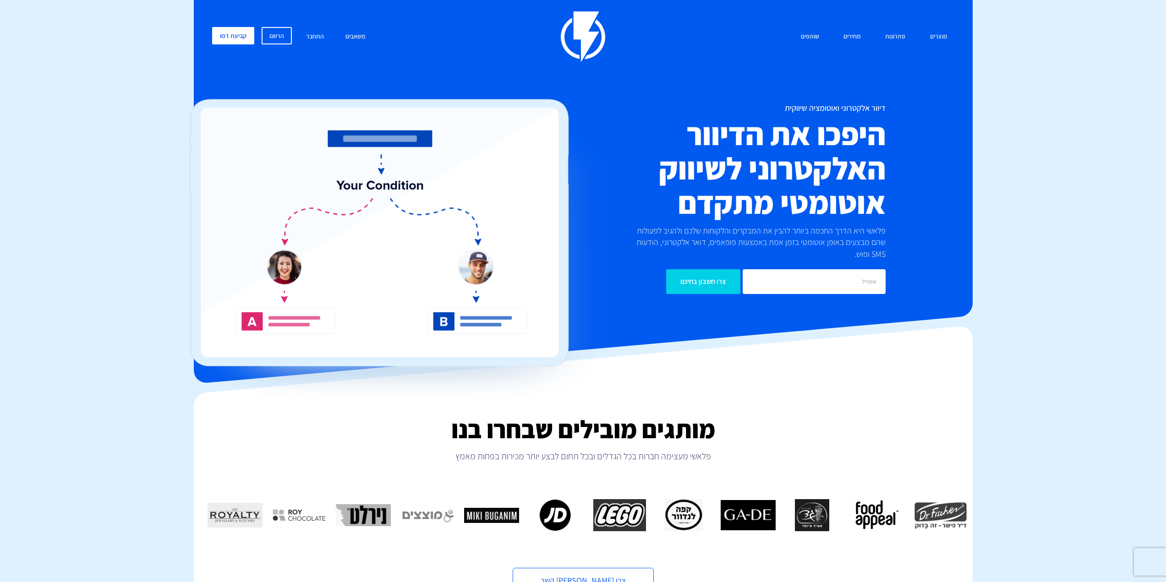
click at [272, 34] on link "הרשם" at bounding box center [277, 35] width 30 height 17
